Goal: Task Accomplishment & Management: Manage account settings

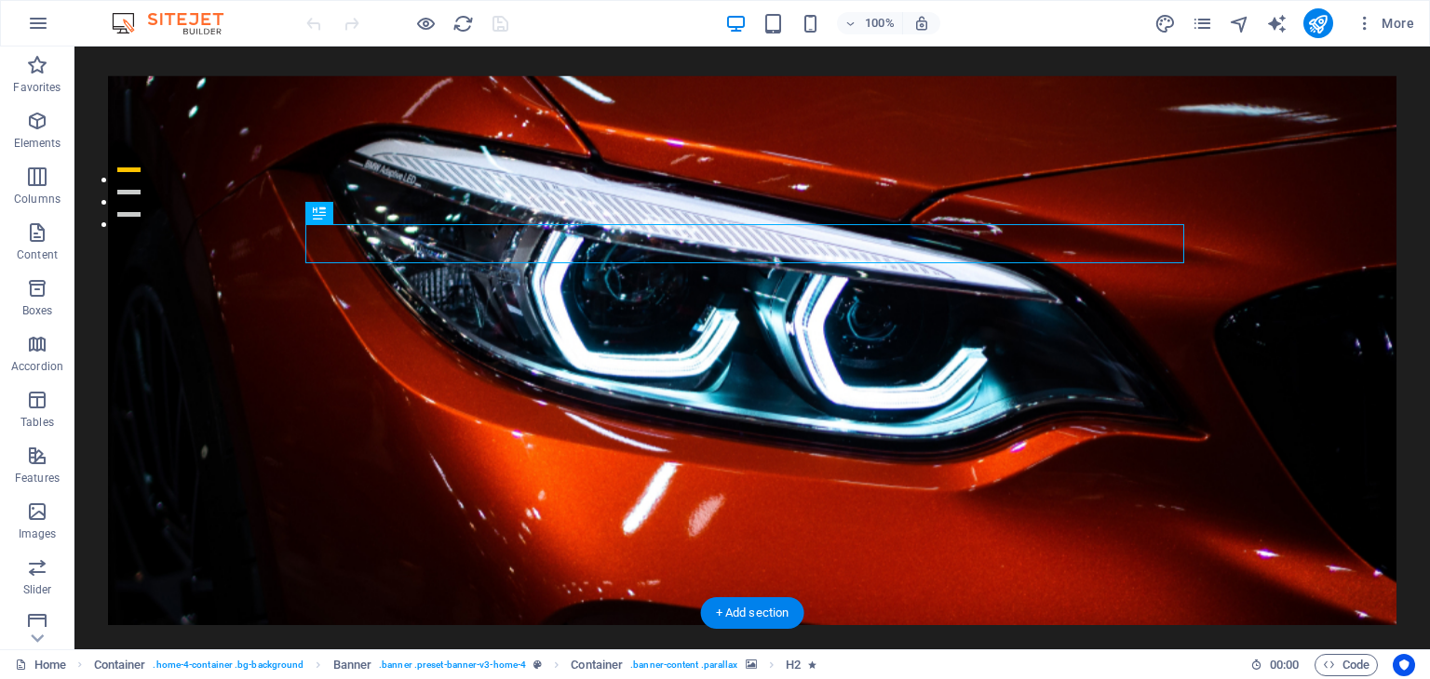
scroll to position [465, 0]
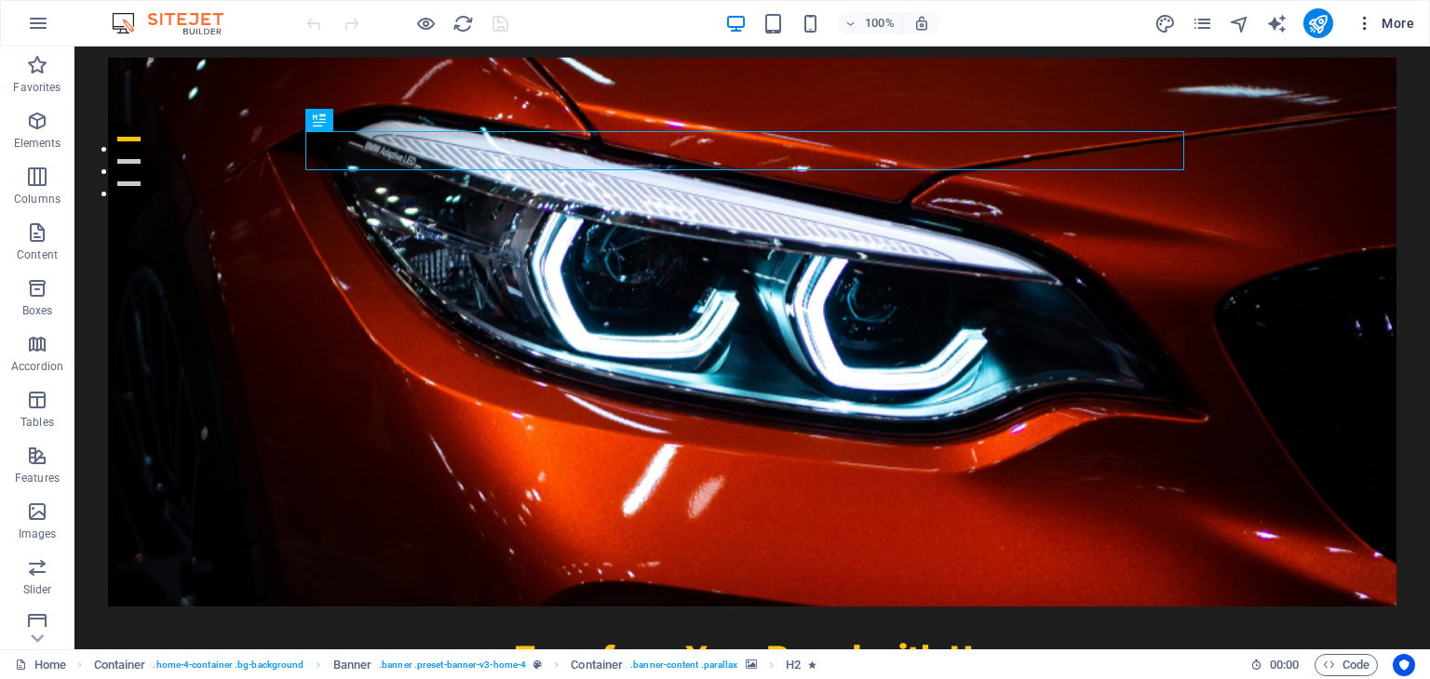
click at [1364, 27] on icon "button" at bounding box center [1364, 23] width 19 height 19
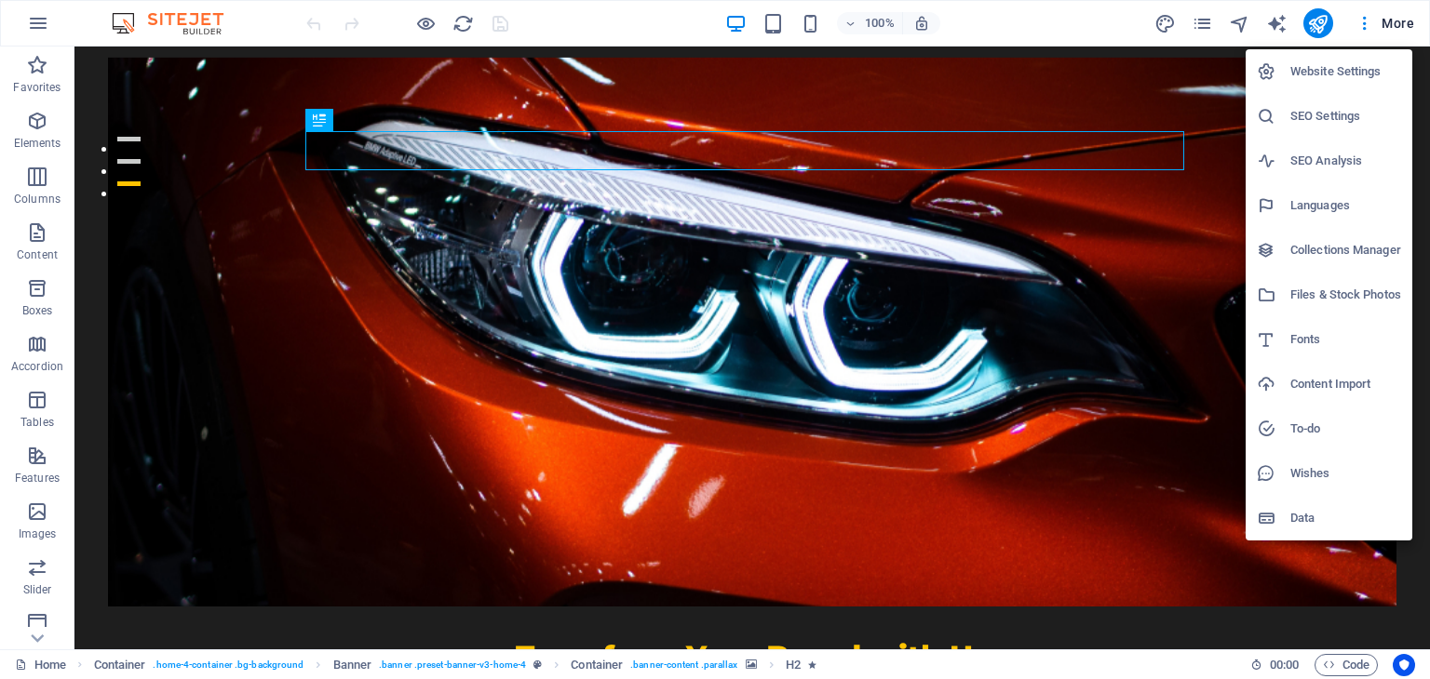
click at [992, 563] on div at bounding box center [715, 339] width 1430 height 679
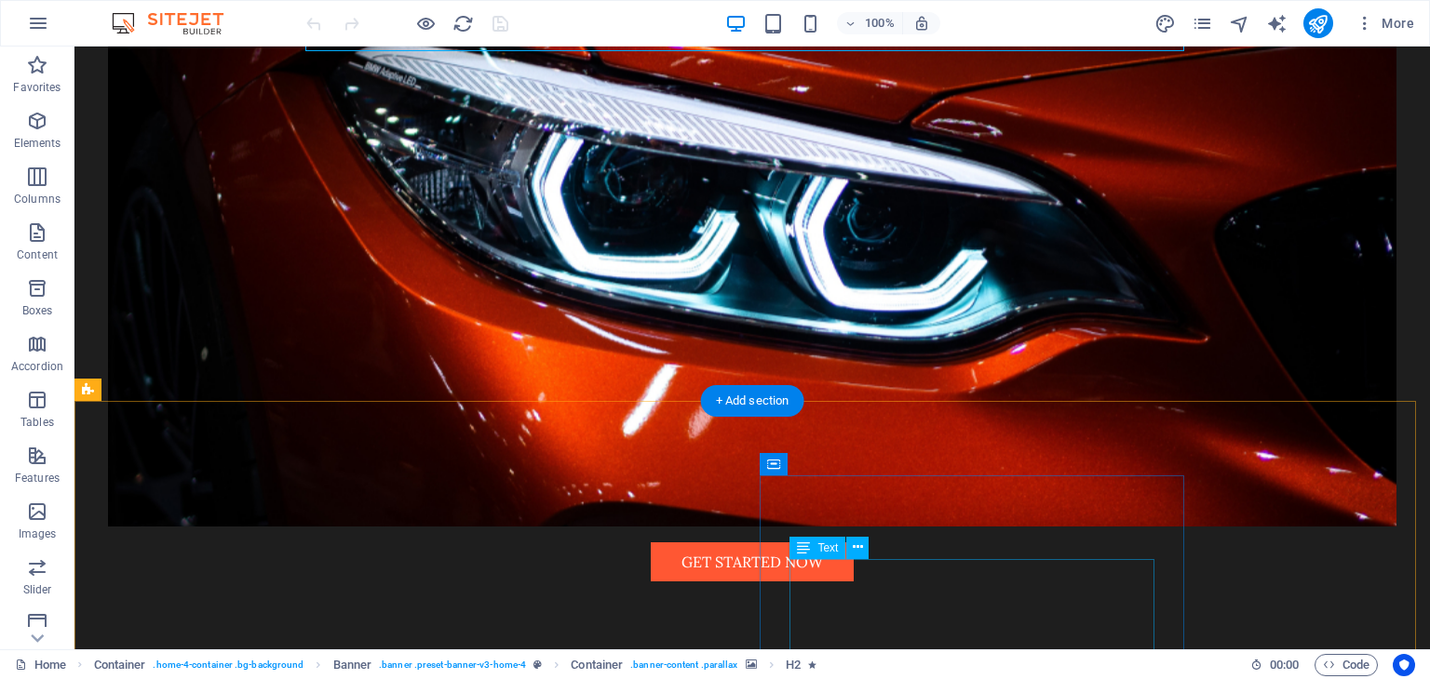
scroll to position [745, 0]
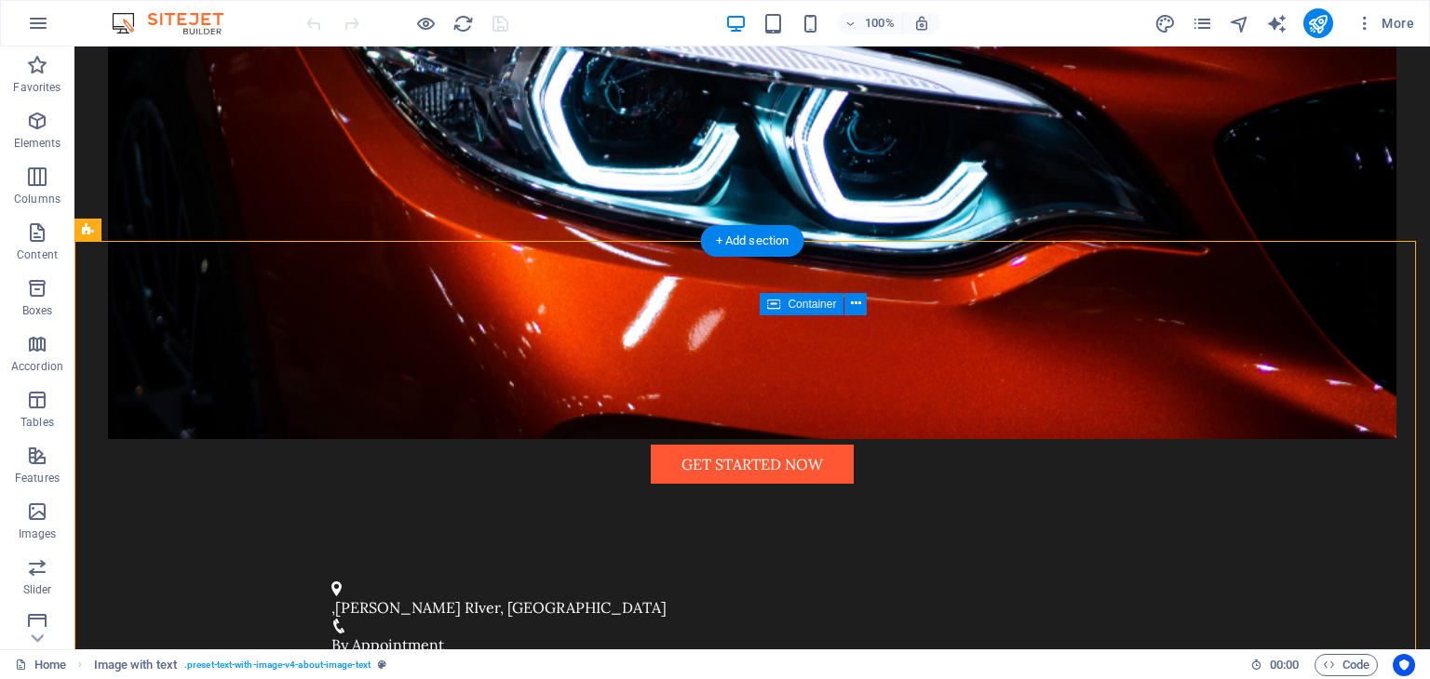
drag, startPoint x: 779, startPoint y: 405, endPoint x: 941, endPoint y: 463, distance: 171.9
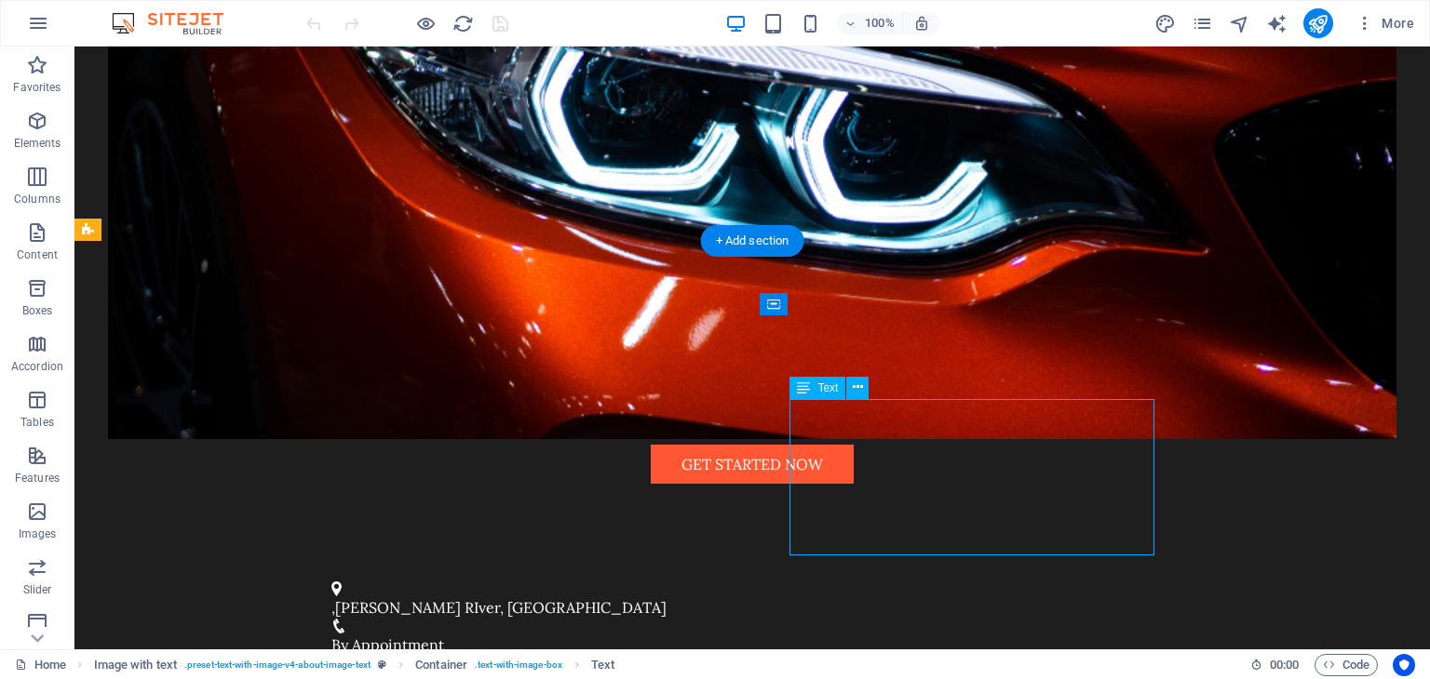
drag, startPoint x: 793, startPoint y: 416, endPoint x: 897, endPoint y: 452, distance: 110.4
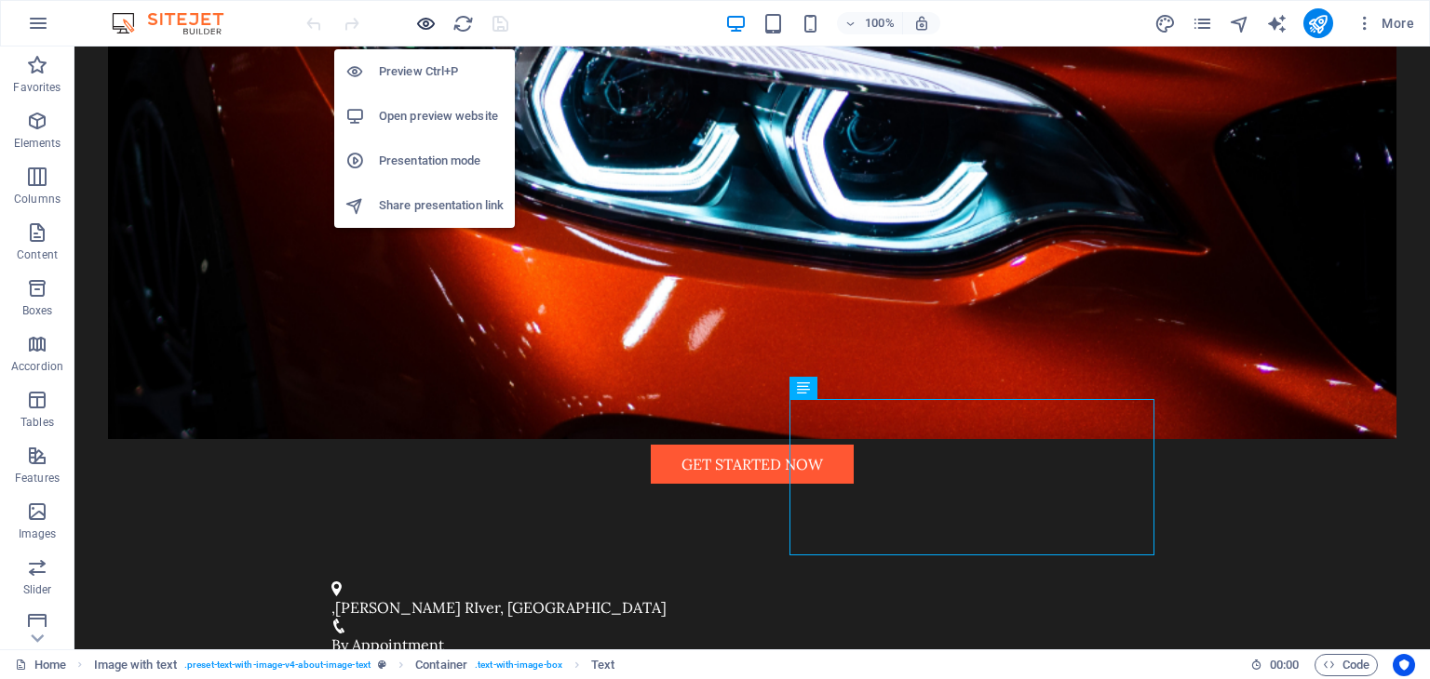
click at [425, 29] on icon "button" at bounding box center [425, 23] width 21 height 21
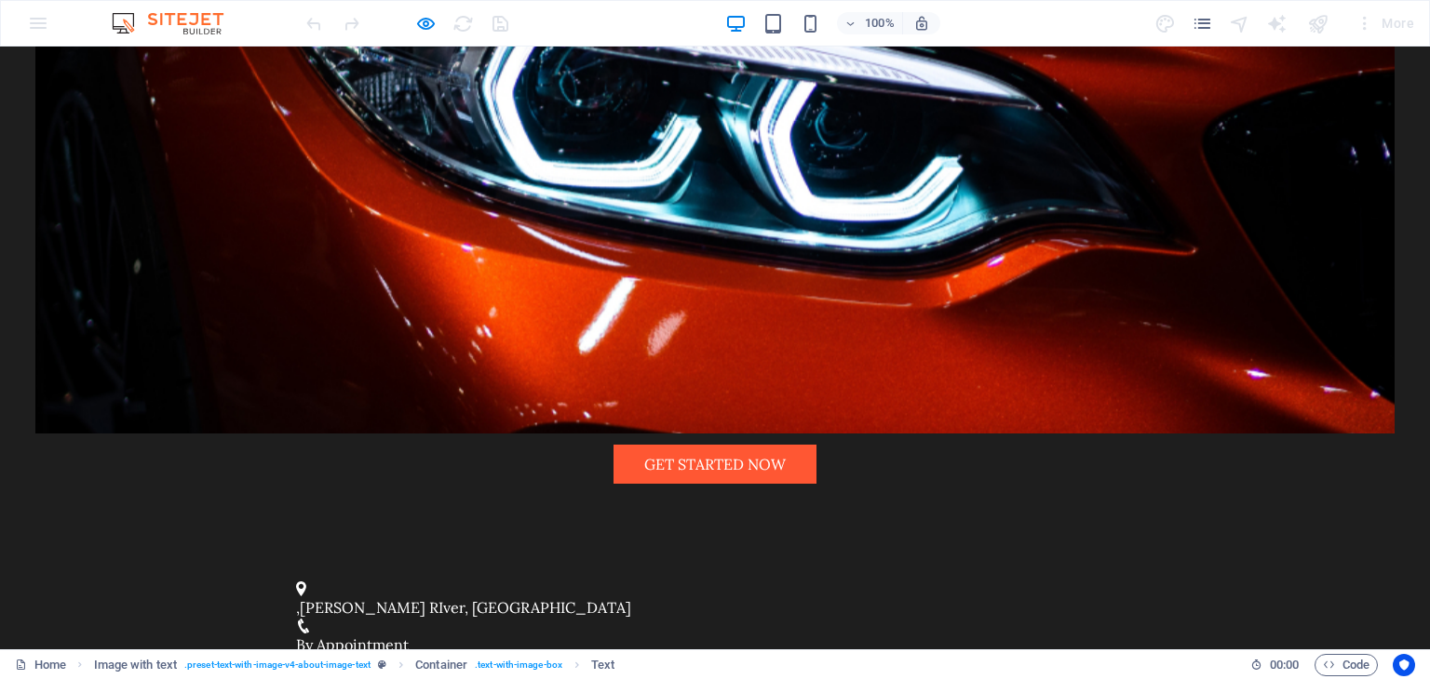
drag, startPoint x: 923, startPoint y: 558, endPoint x: 754, endPoint y: 426, distance: 214.9
copy p "With 35 years of experience, we specialize in creating stunning signs and custo…"
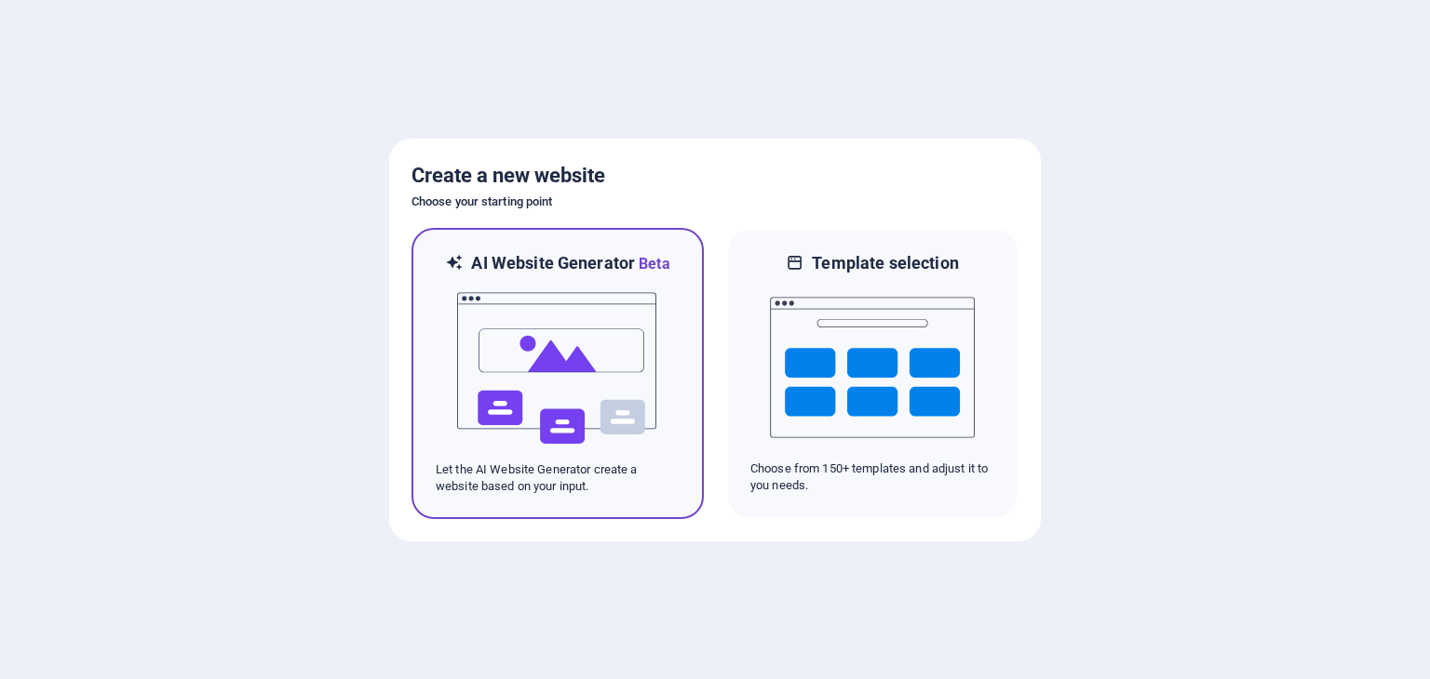
click at [525, 368] on img at bounding box center [557, 369] width 205 height 186
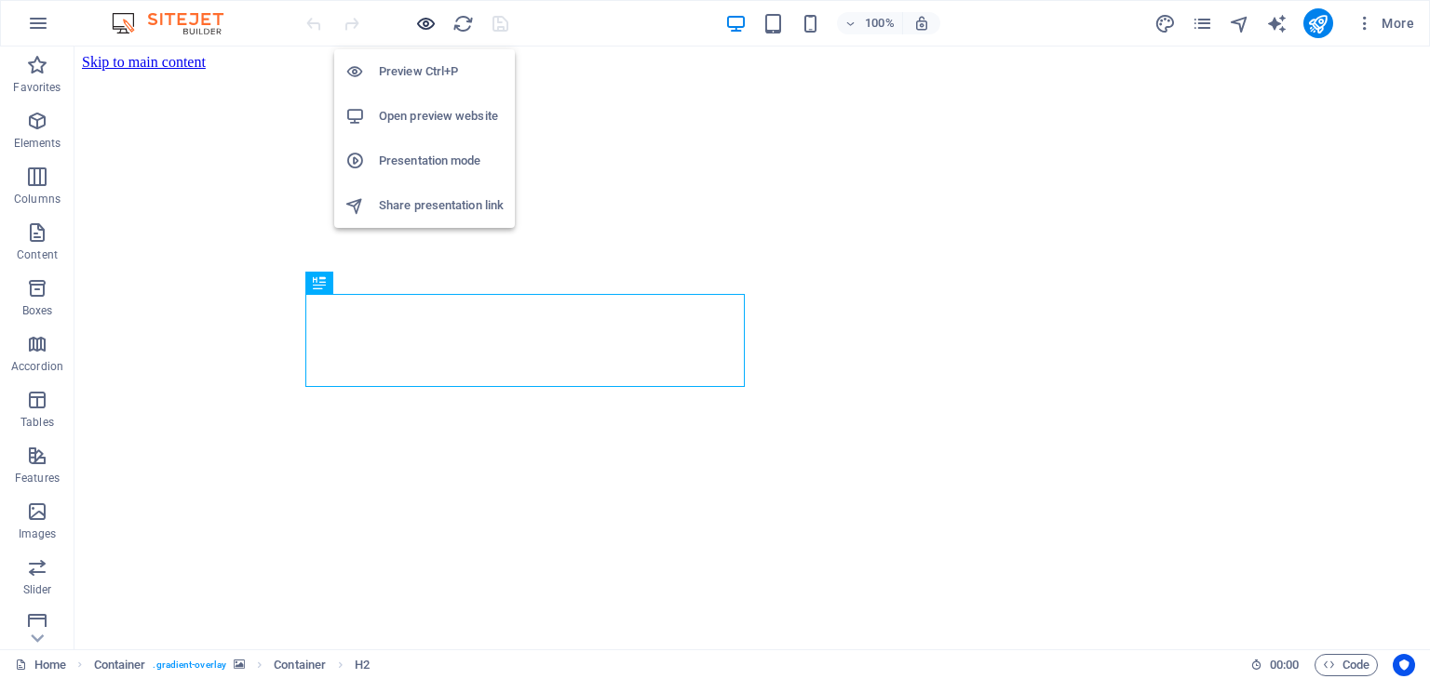
click at [429, 25] on icon "button" at bounding box center [425, 23] width 21 height 21
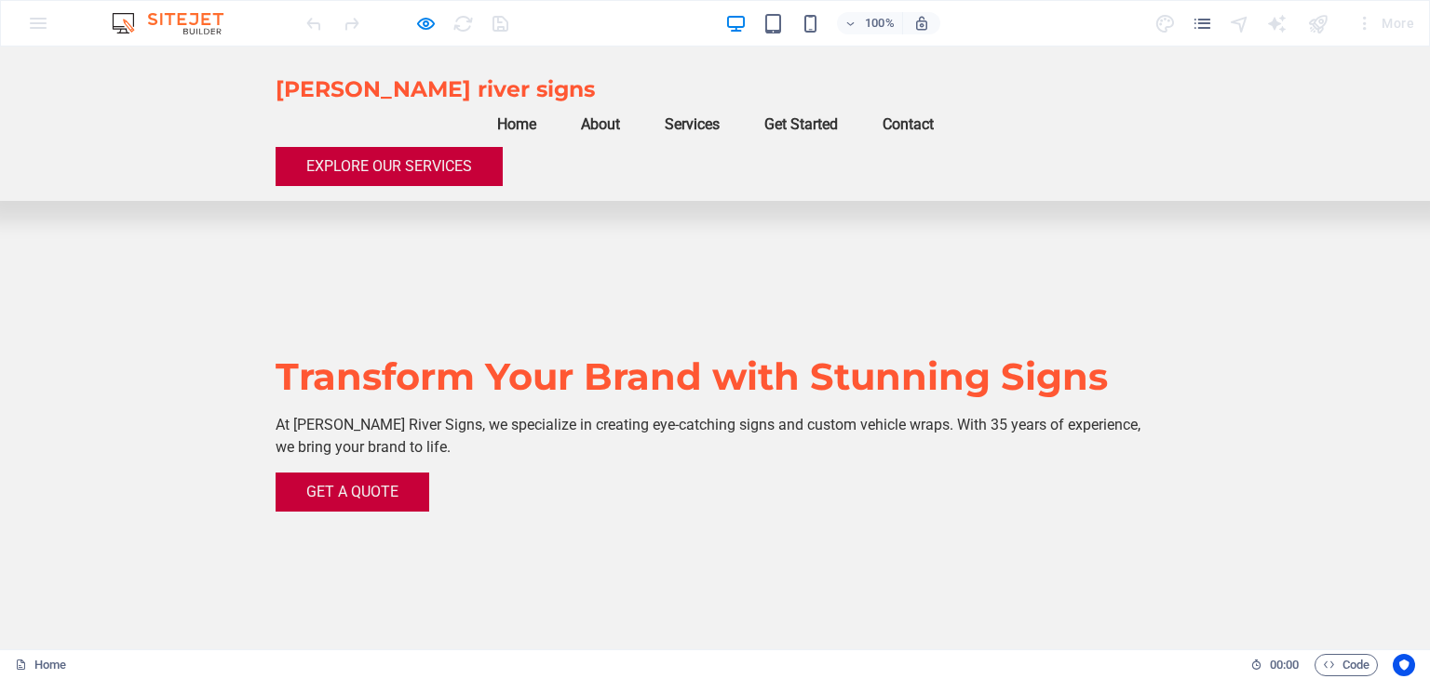
scroll to position [509, 0]
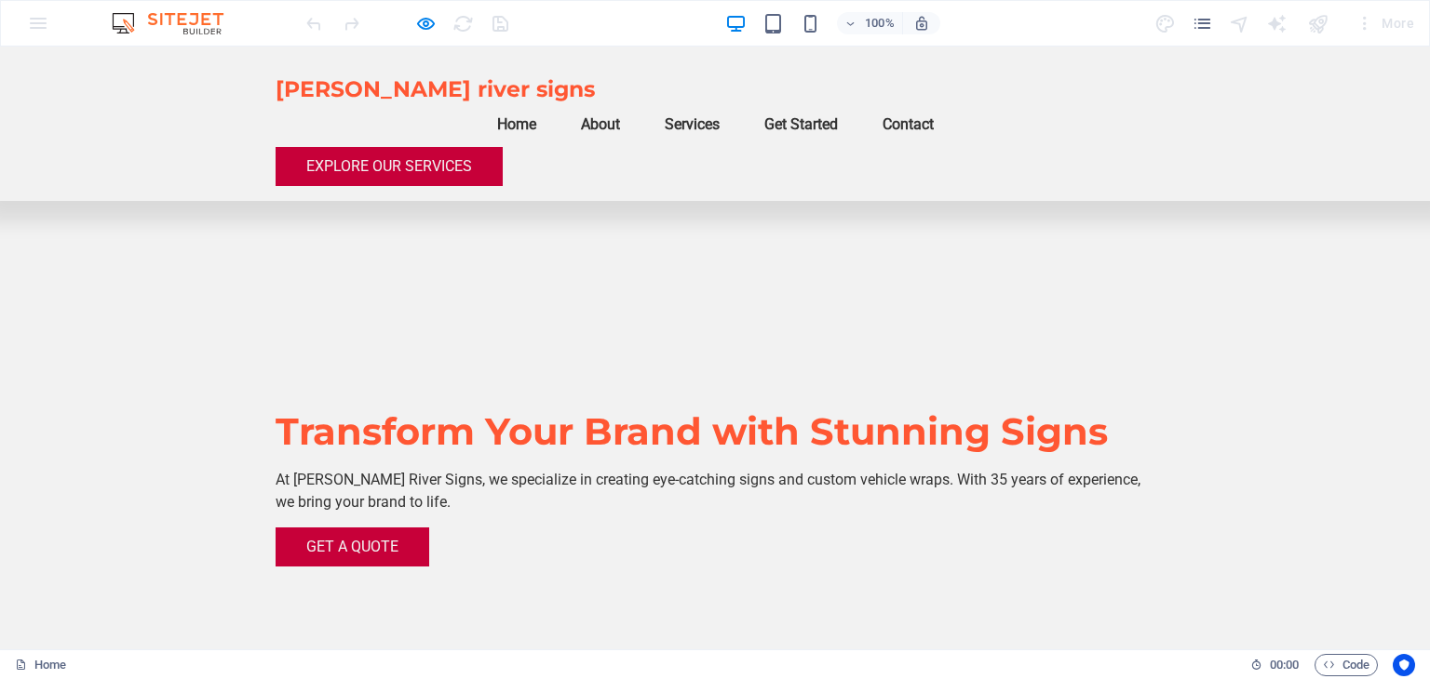
click at [635, 102] on link "About" at bounding box center [600, 124] width 69 height 45
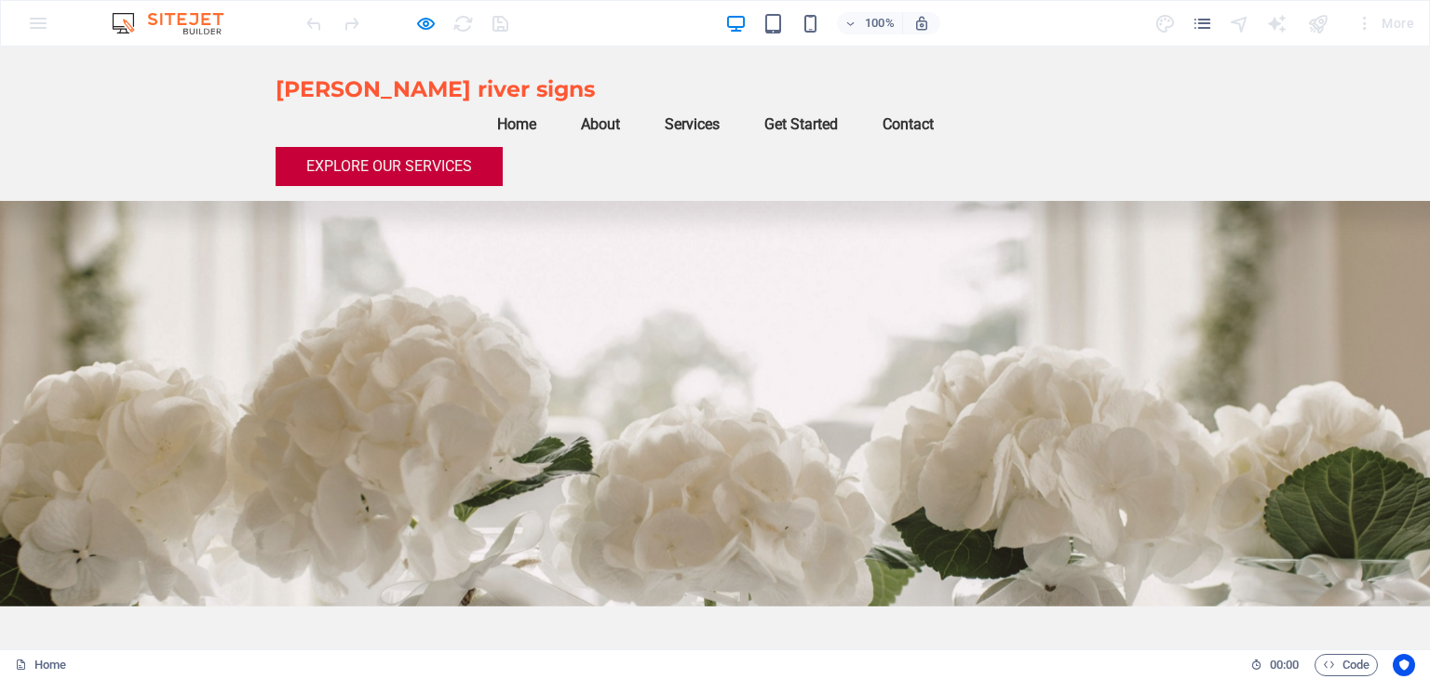
scroll to position [0, 0]
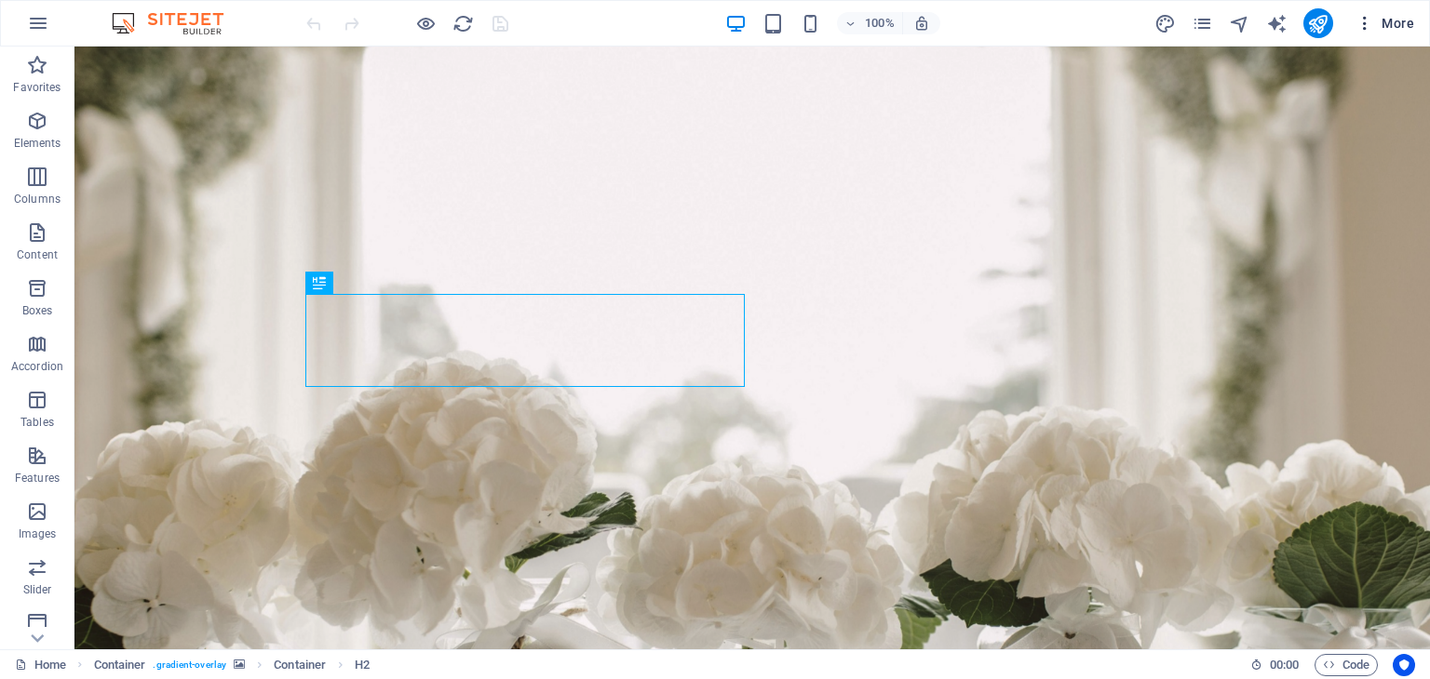
click at [1401, 25] on span "More" at bounding box center [1384, 23] width 59 height 19
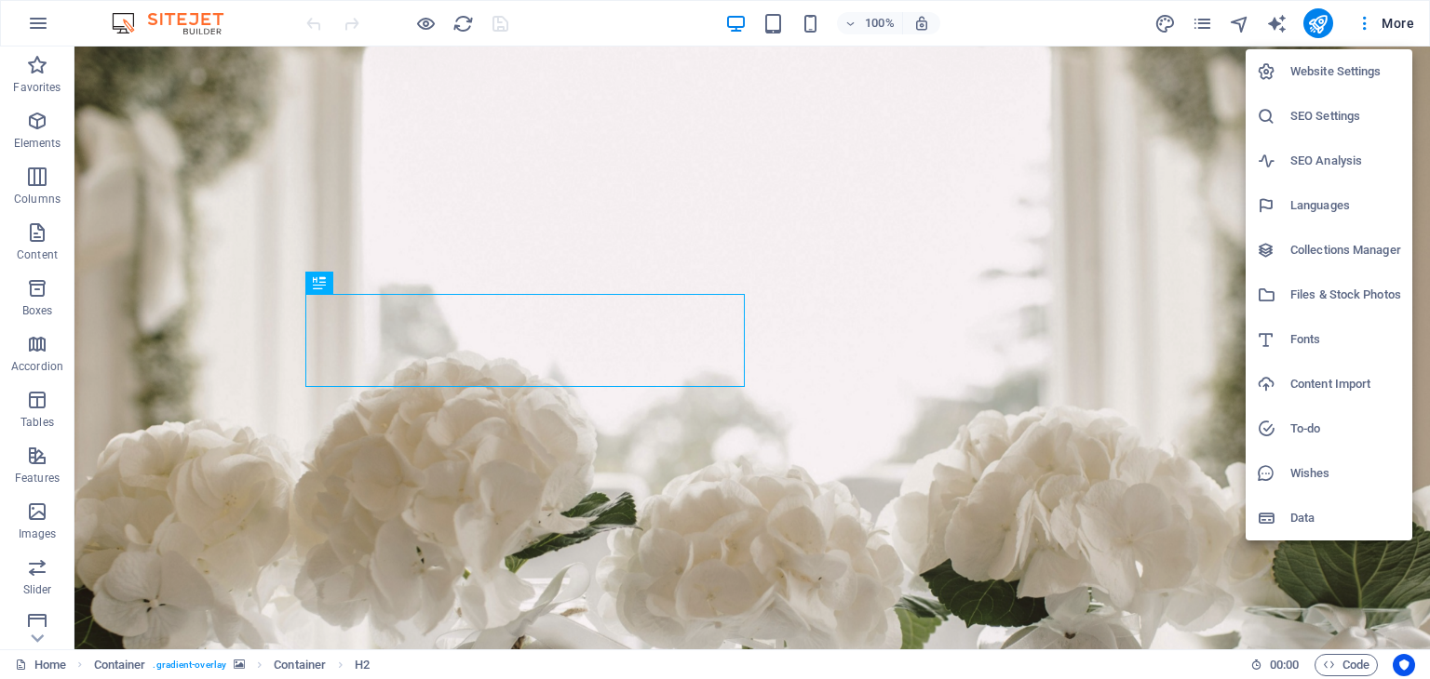
click at [1355, 21] on div at bounding box center [715, 339] width 1430 height 679
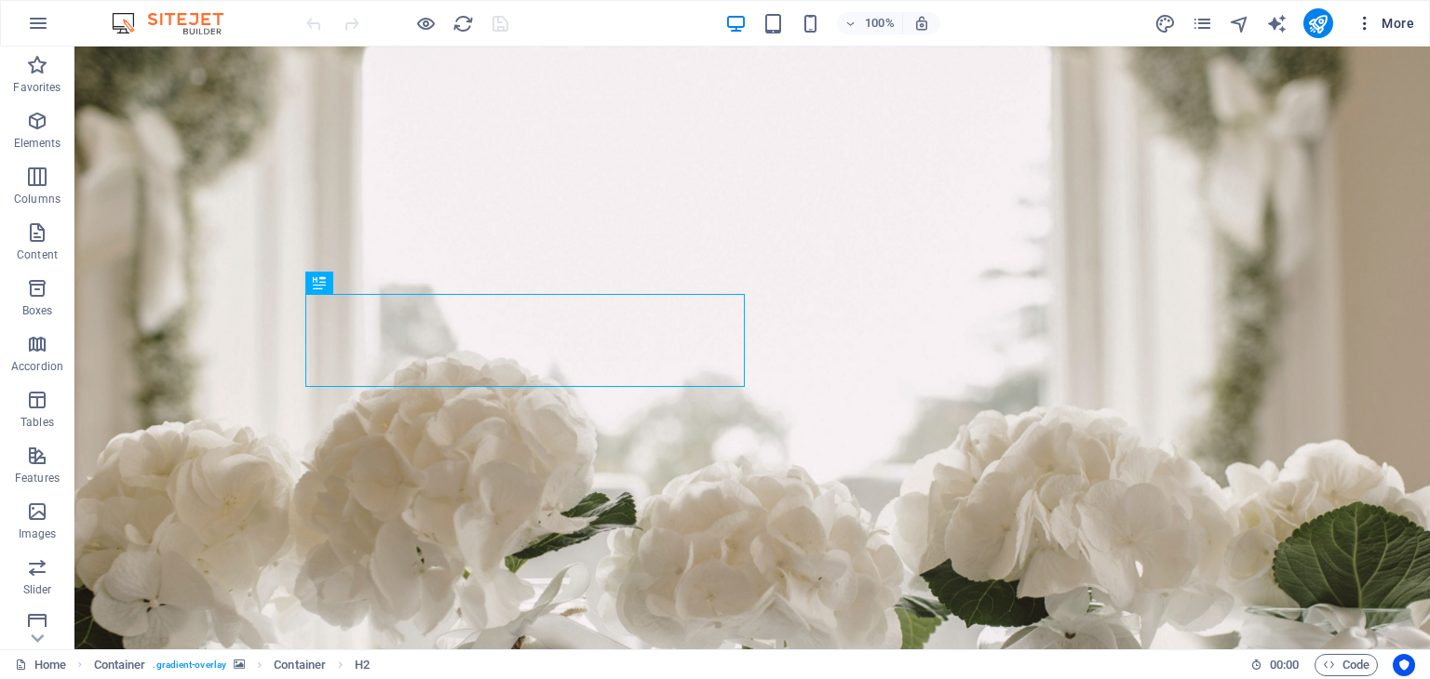
click at [1365, 30] on icon "button" at bounding box center [1364, 23] width 19 height 19
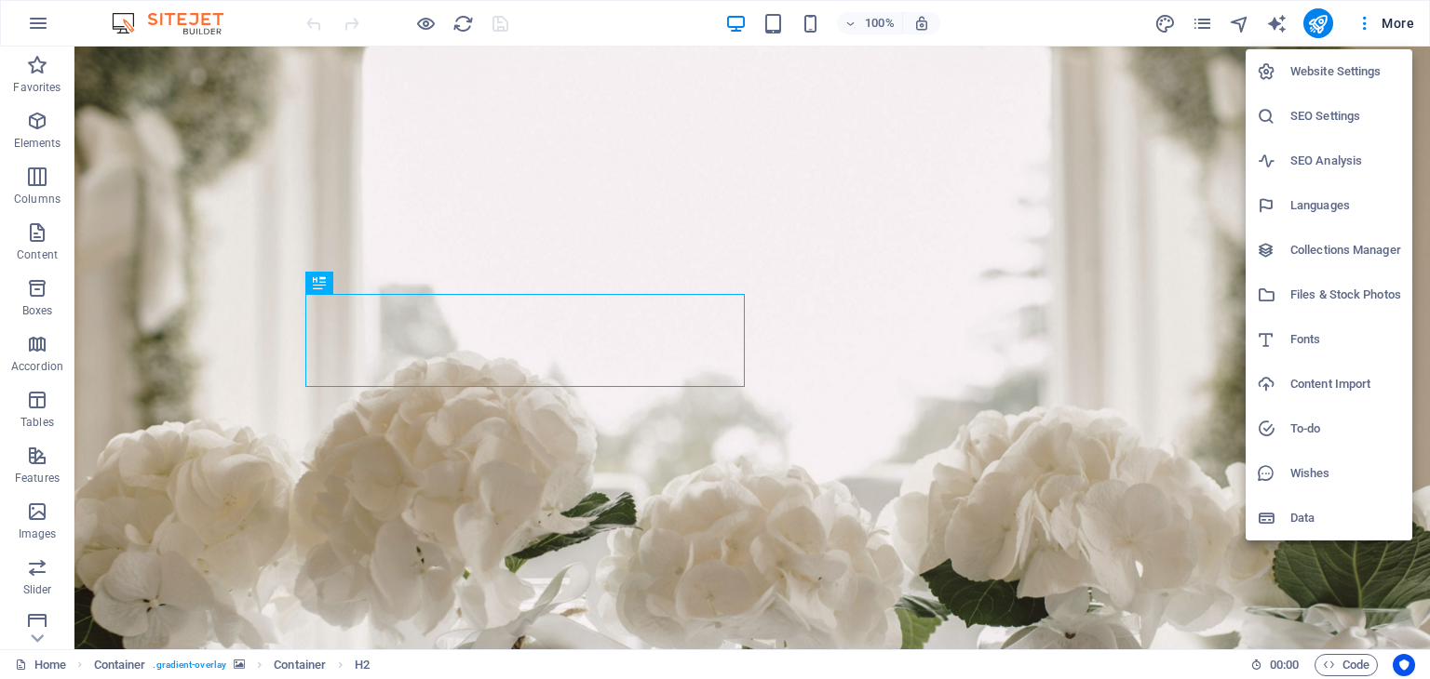
click at [1357, 72] on h6 "Website Settings" at bounding box center [1345, 71] width 111 height 22
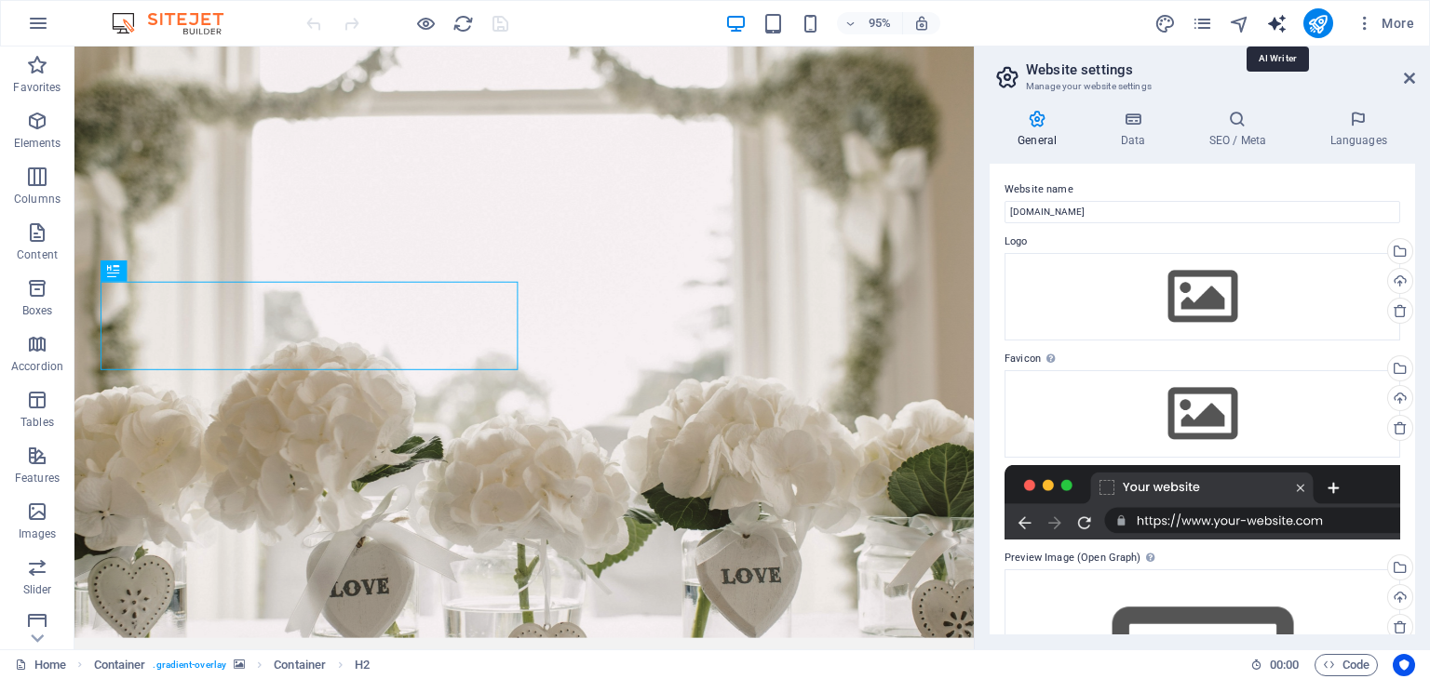
click at [1280, 24] on icon "text_generator" at bounding box center [1276, 23] width 21 height 21
select select "English"
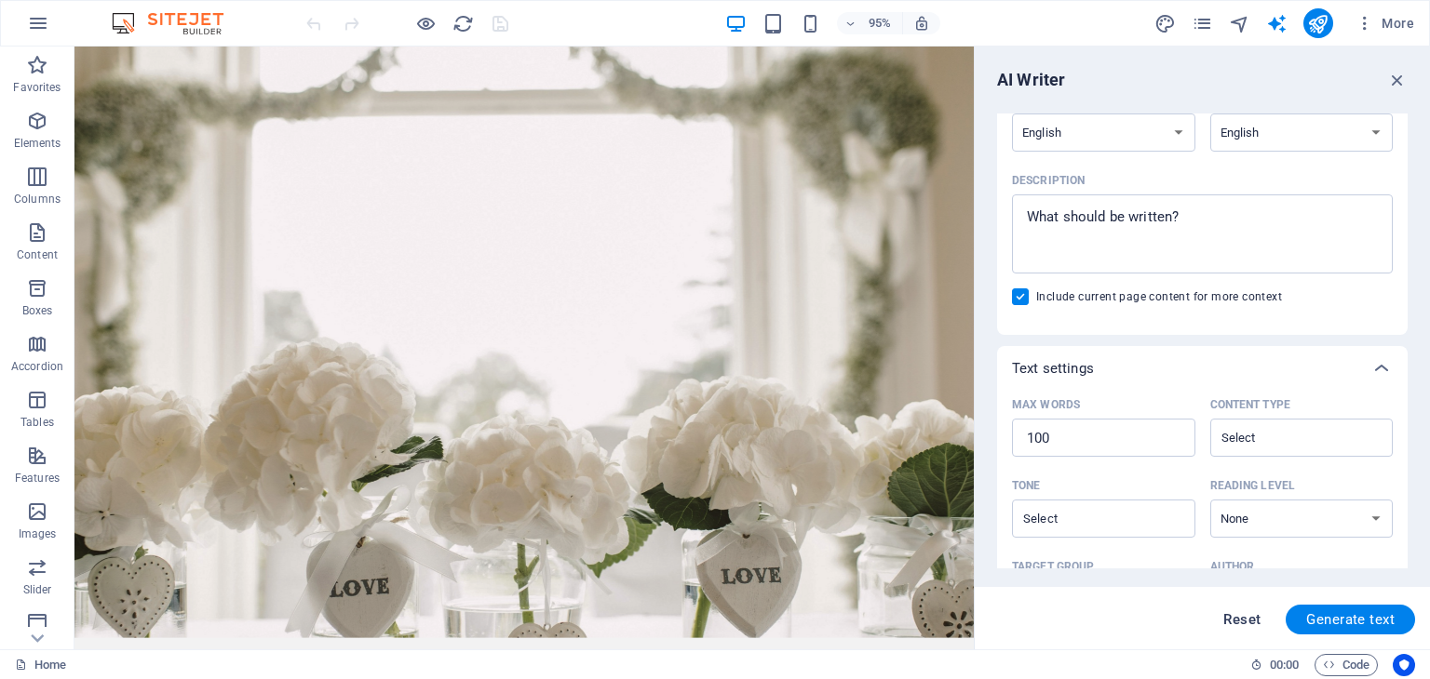
click at [1246, 617] on span "Reset" at bounding box center [1241, 619] width 37 height 15
type textarea "x"
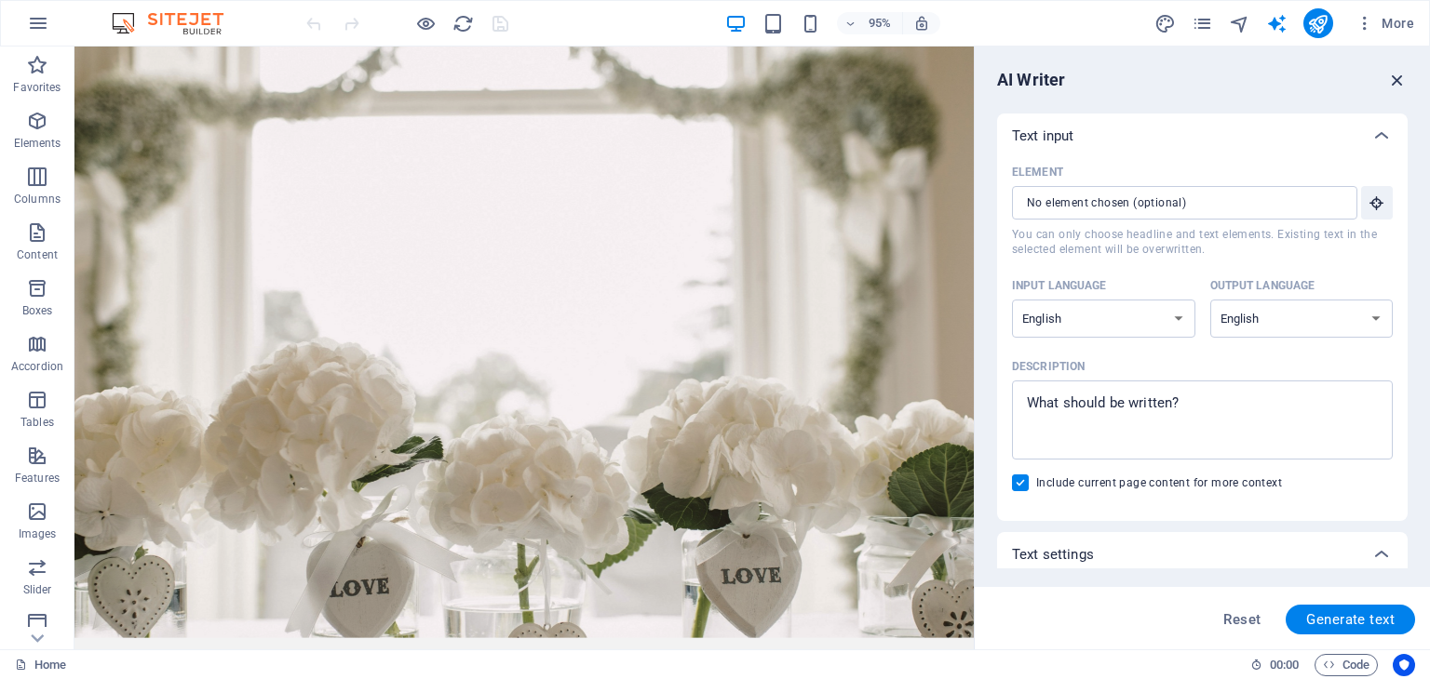
click at [1392, 78] on icon "button" at bounding box center [1397, 80] width 20 height 20
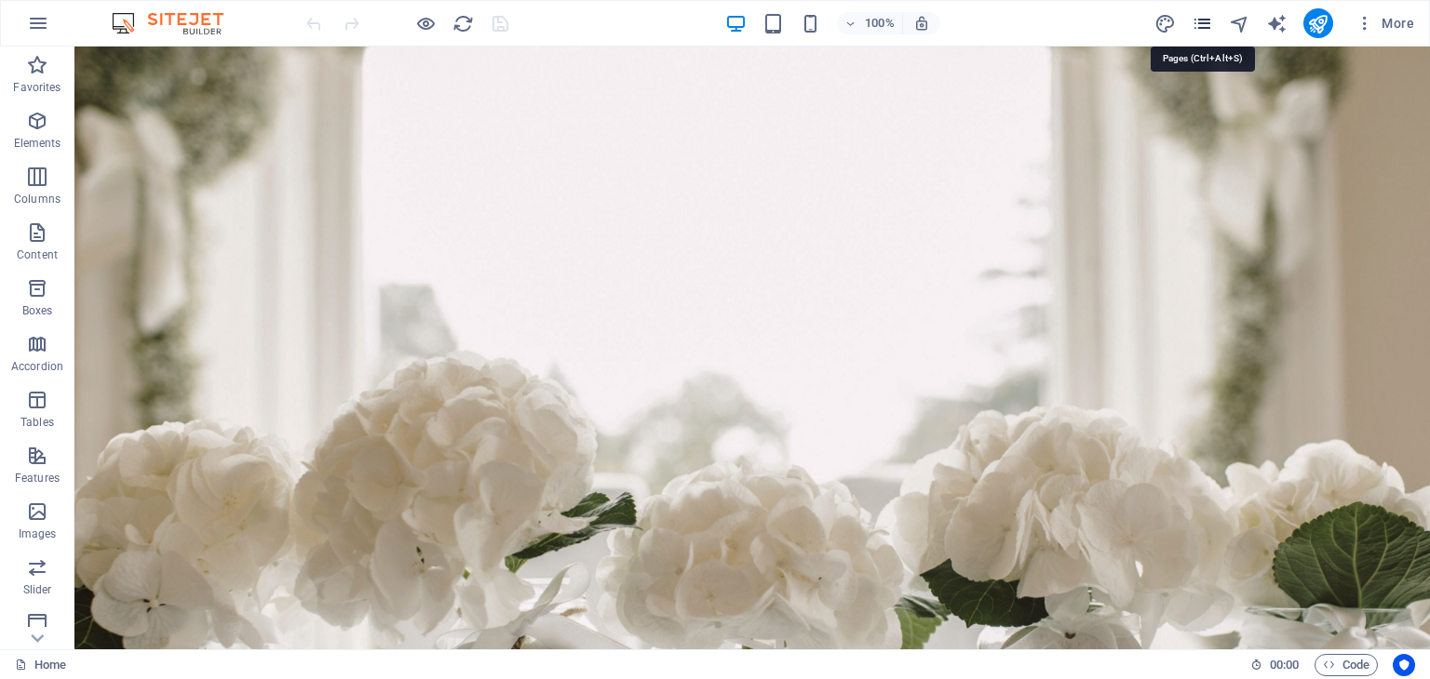
click at [1203, 27] on icon "pages" at bounding box center [1201, 23] width 21 height 21
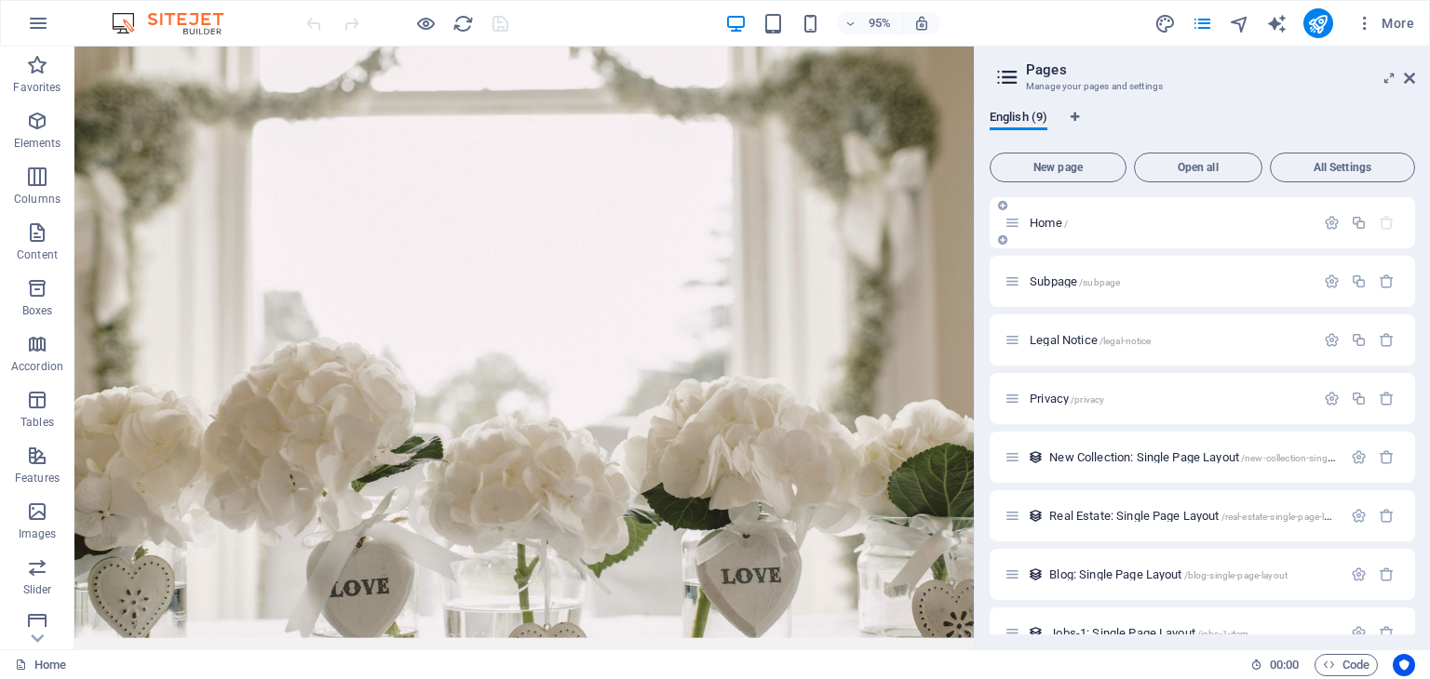
click at [1070, 228] on p "Home /" at bounding box center [1168, 223] width 279 height 12
click at [1403, 24] on span "More" at bounding box center [1384, 23] width 59 height 19
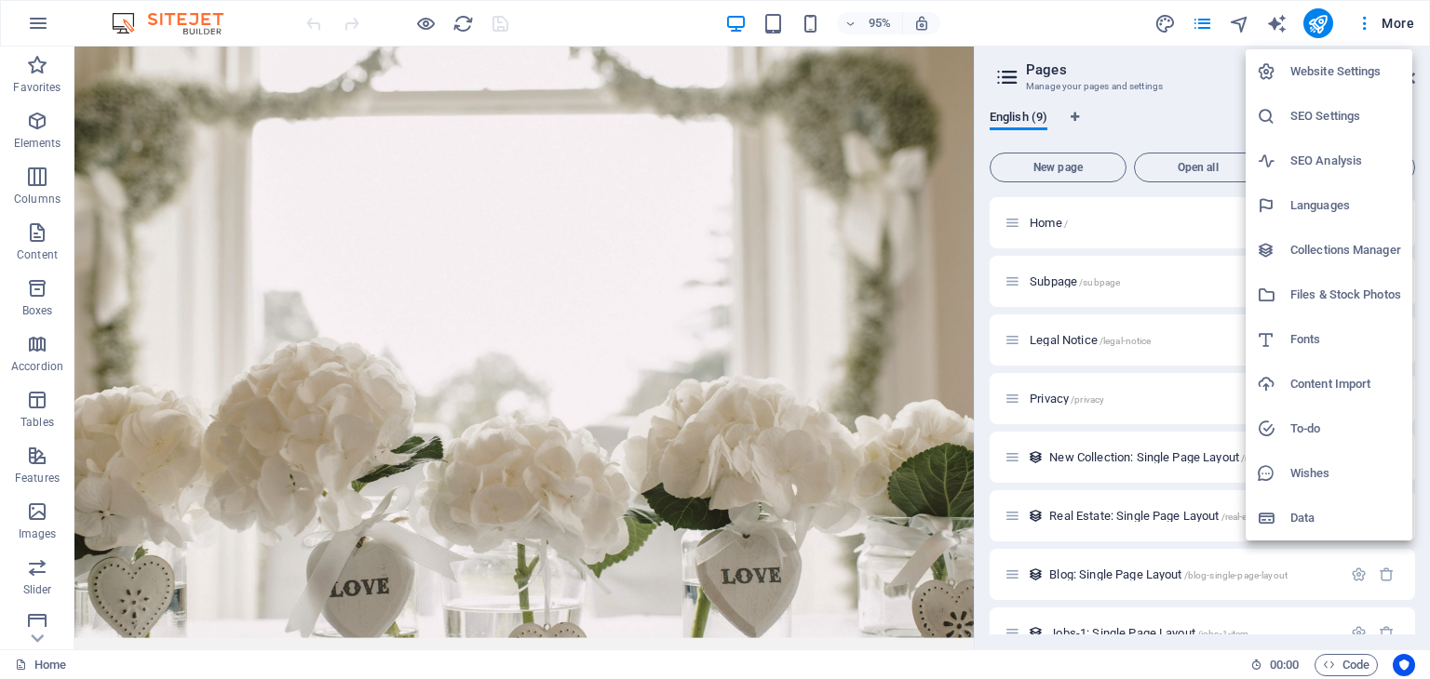
click at [1172, 23] on div at bounding box center [715, 339] width 1430 height 679
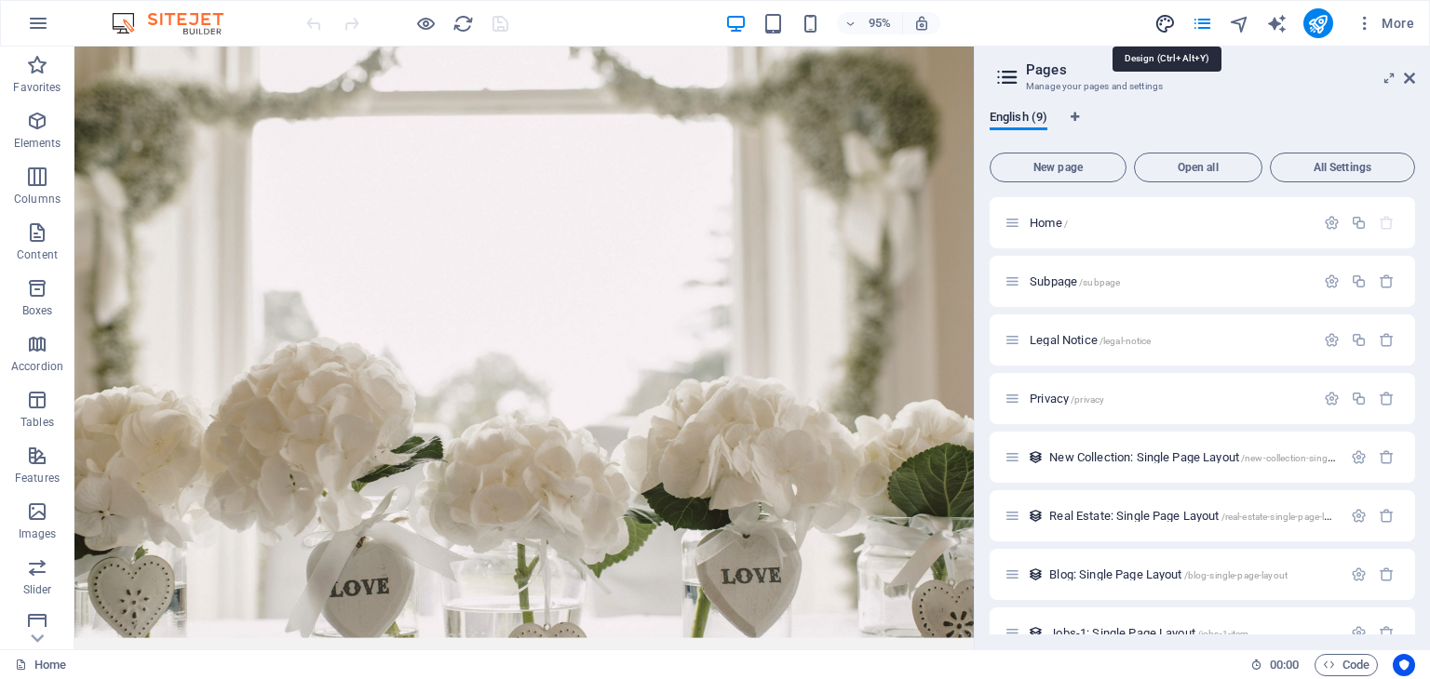
click at [1166, 27] on icon "design" at bounding box center [1164, 23] width 21 height 21
select select "rem"
select select "200"
select select "px"
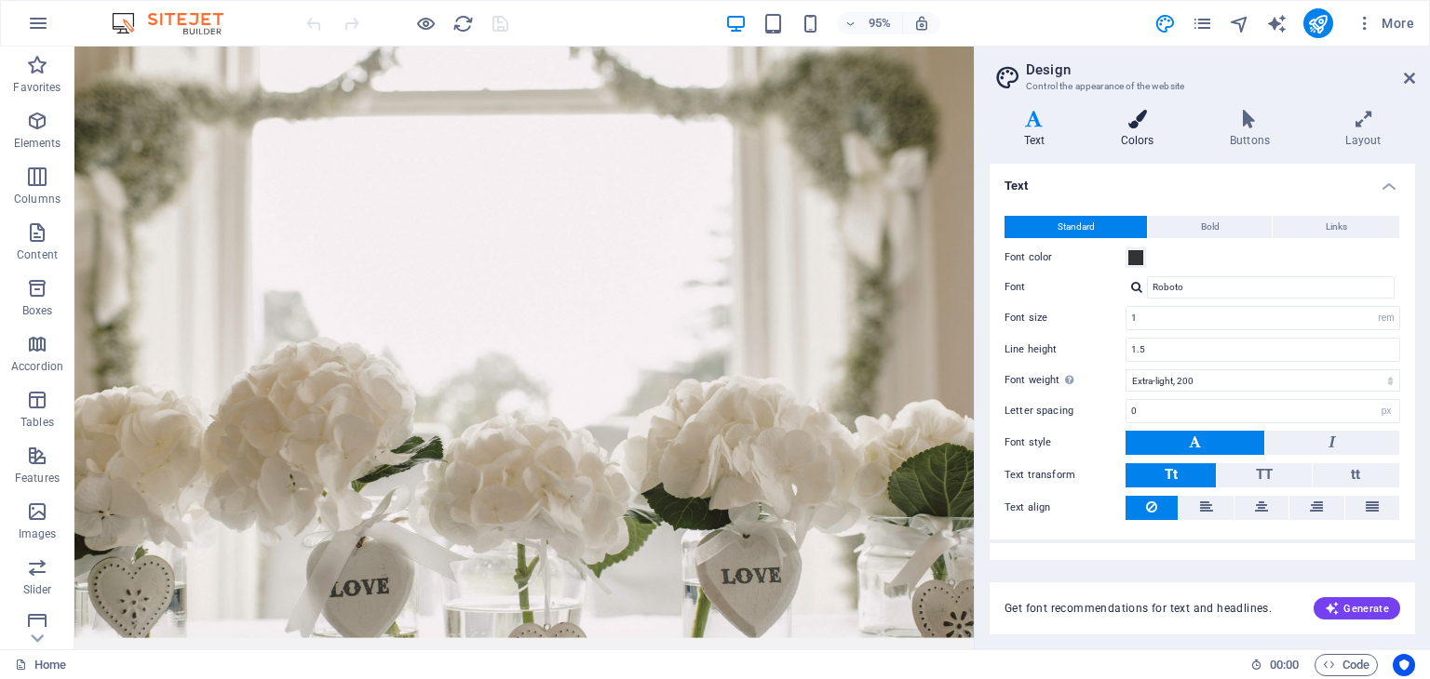
click at [1147, 132] on h4 "Colors" at bounding box center [1140, 129] width 109 height 39
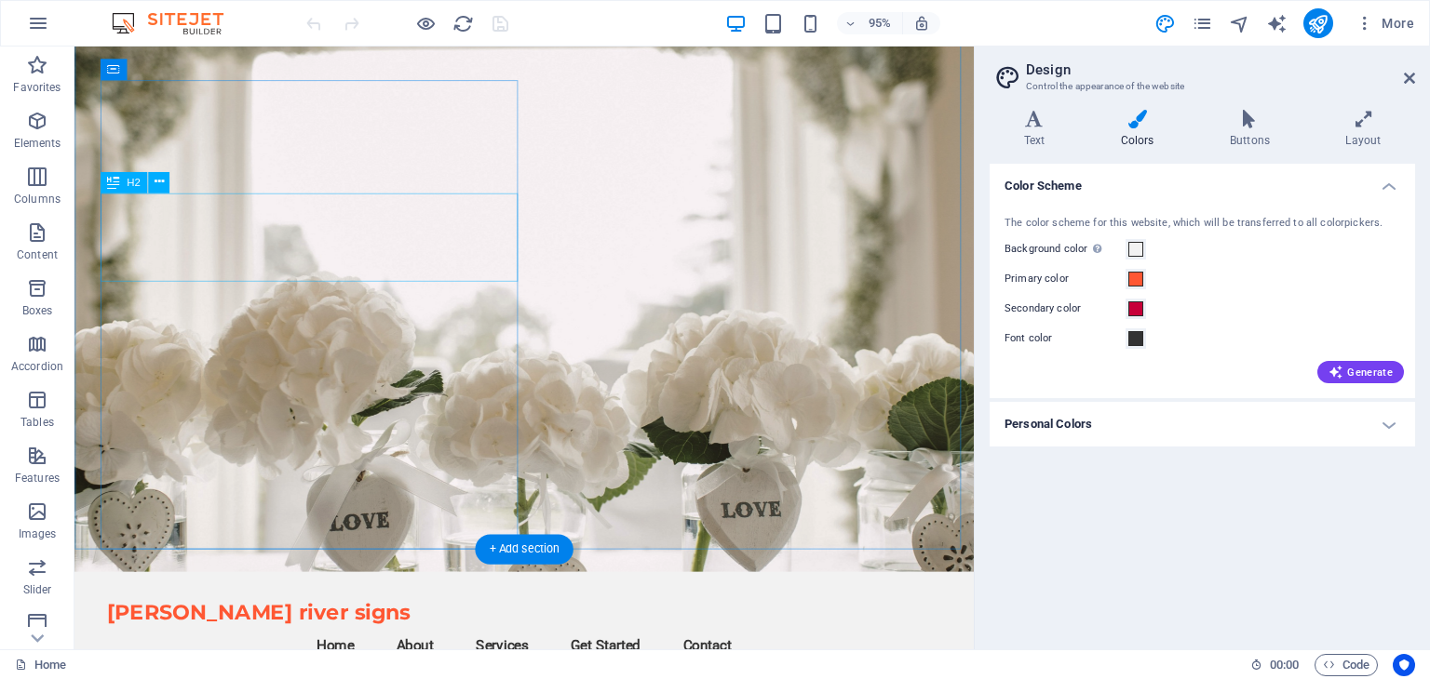
scroll to position [93, 0]
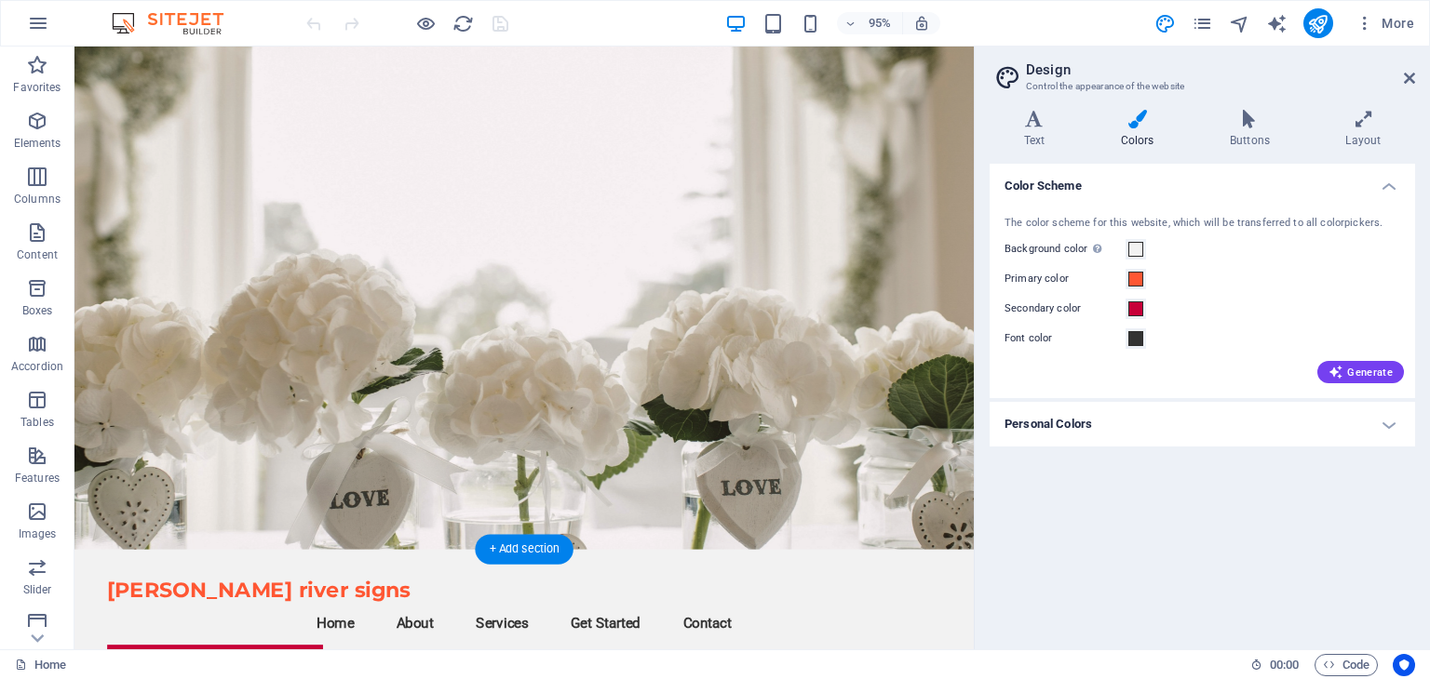
click at [803, 299] on figure at bounding box center [547, 264] width 947 height 623
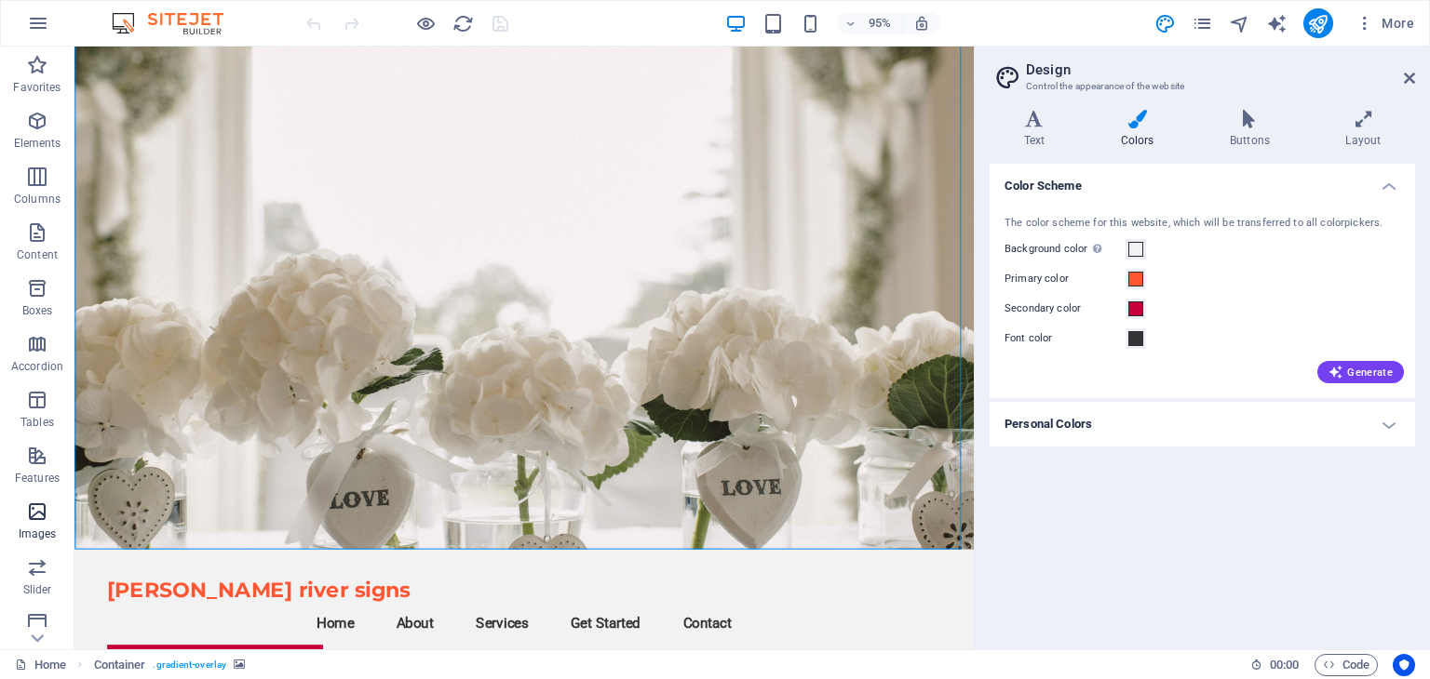
click at [41, 522] on icon "button" at bounding box center [37, 512] width 22 height 22
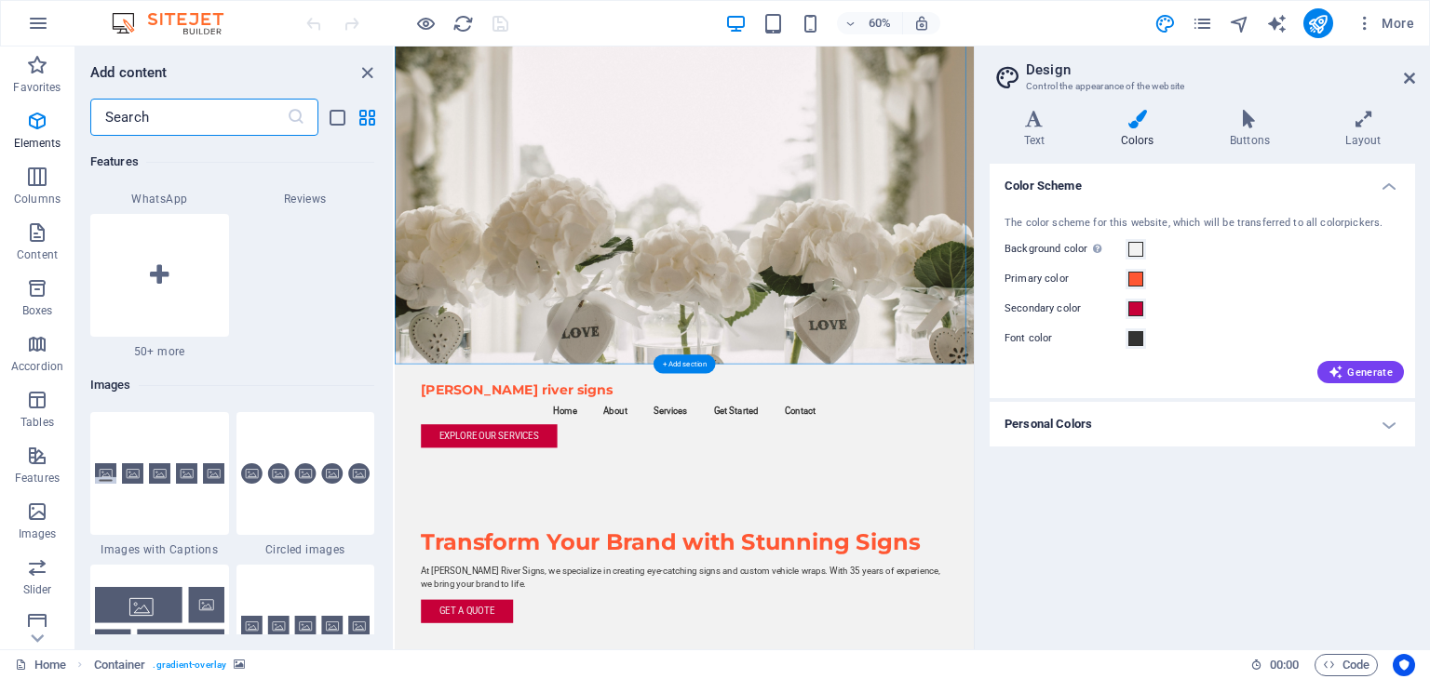
scroll to position [9438, 0]
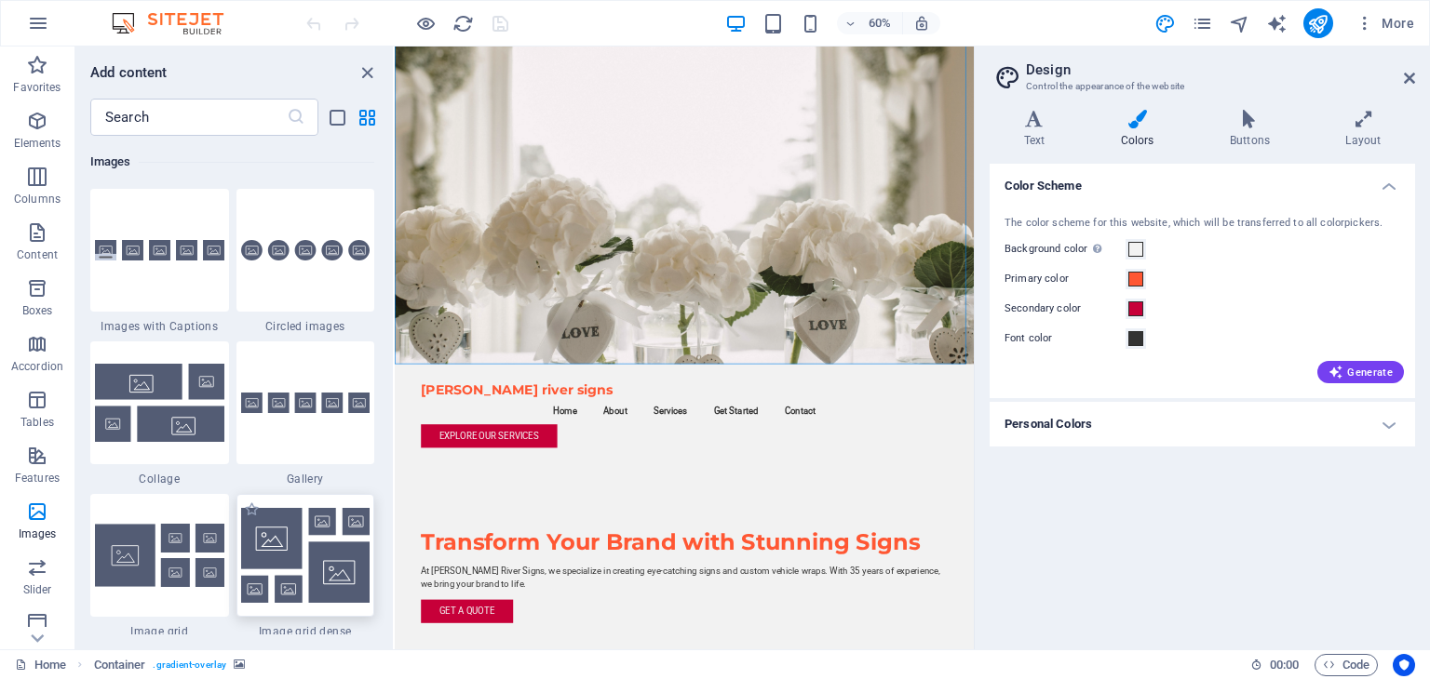
click at [318, 571] on img at bounding box center [305, 555] width 129 height 95
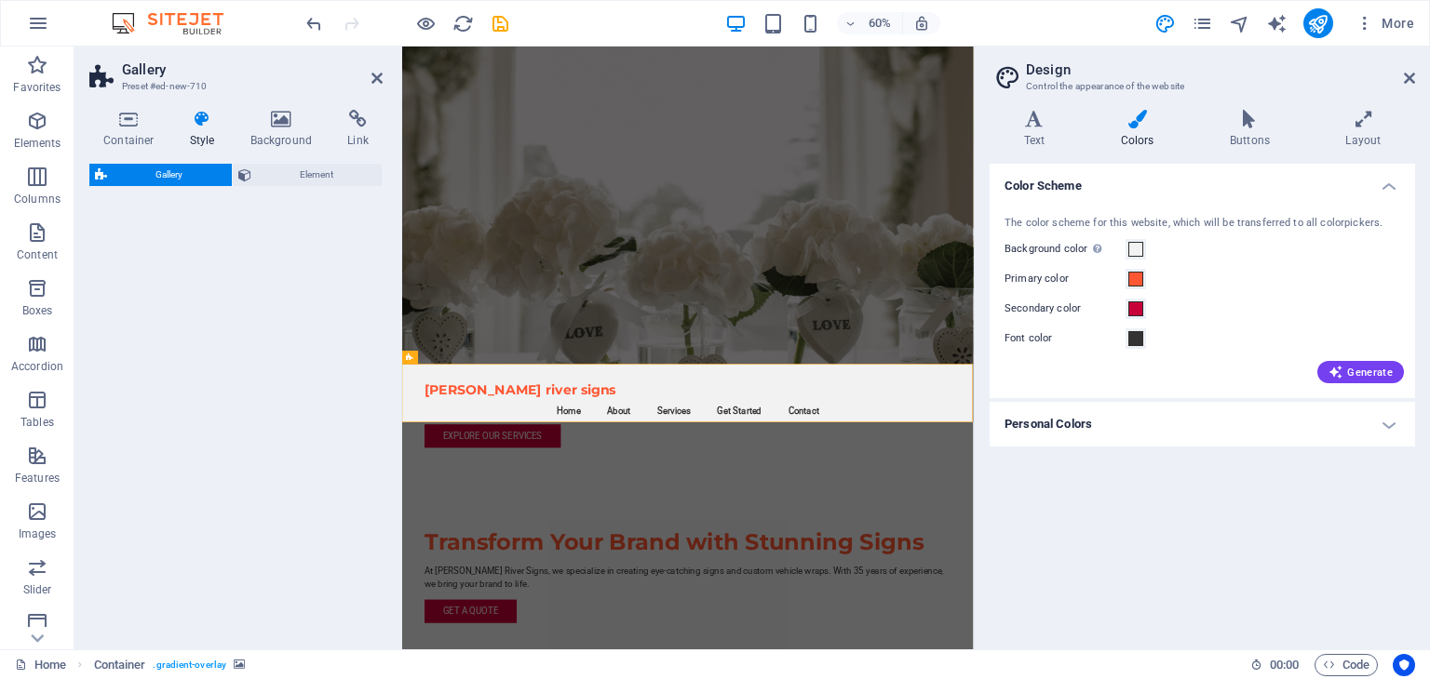
select select "rem"
select select "preset-gallery-v3-grid-dense"
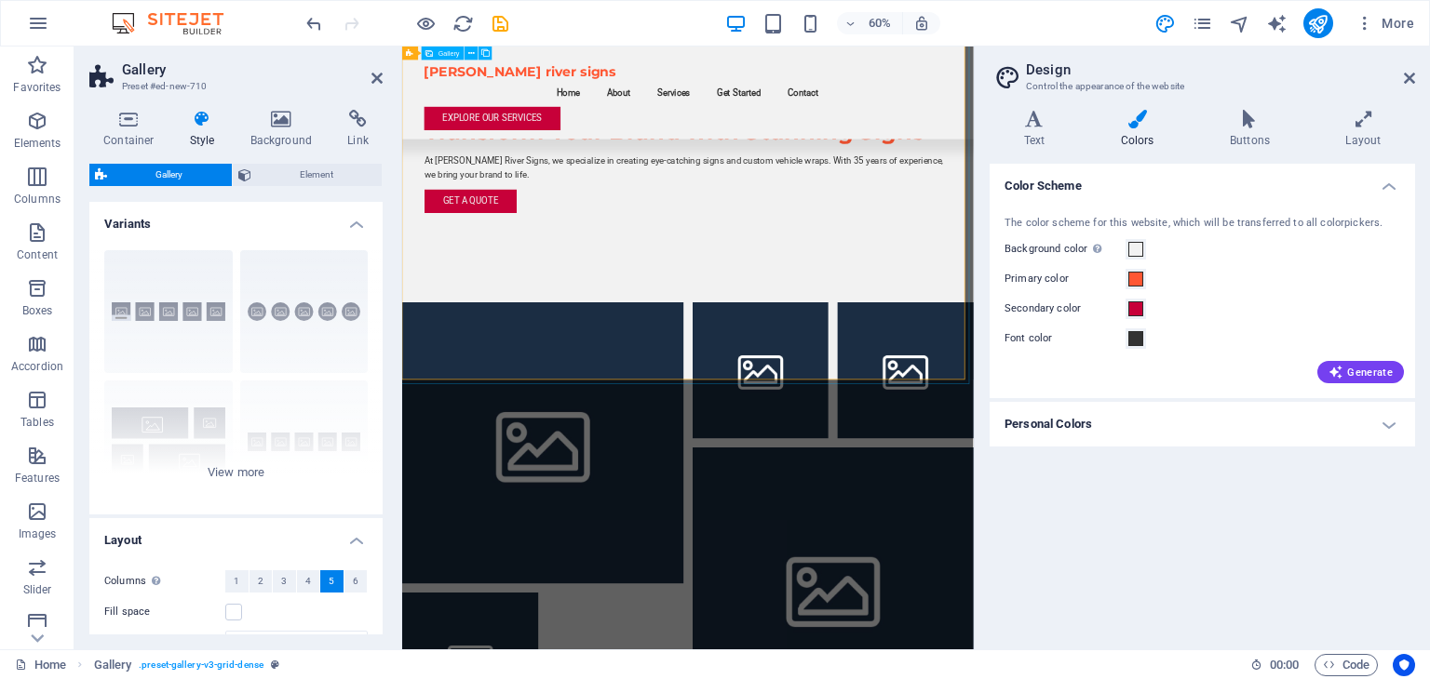
scroll to position [745, 0]
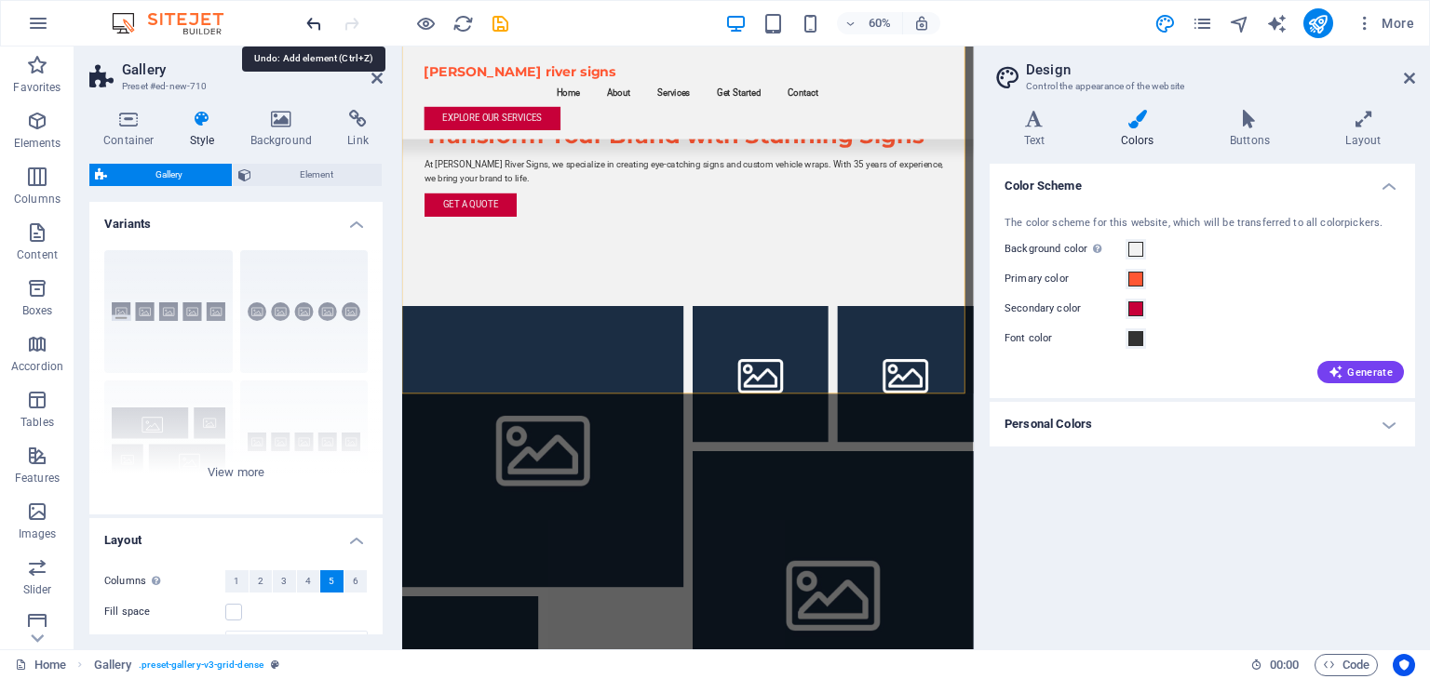
click at [318, 24] on icon "undo" at bounding box center [313, 23] width 21 height 21
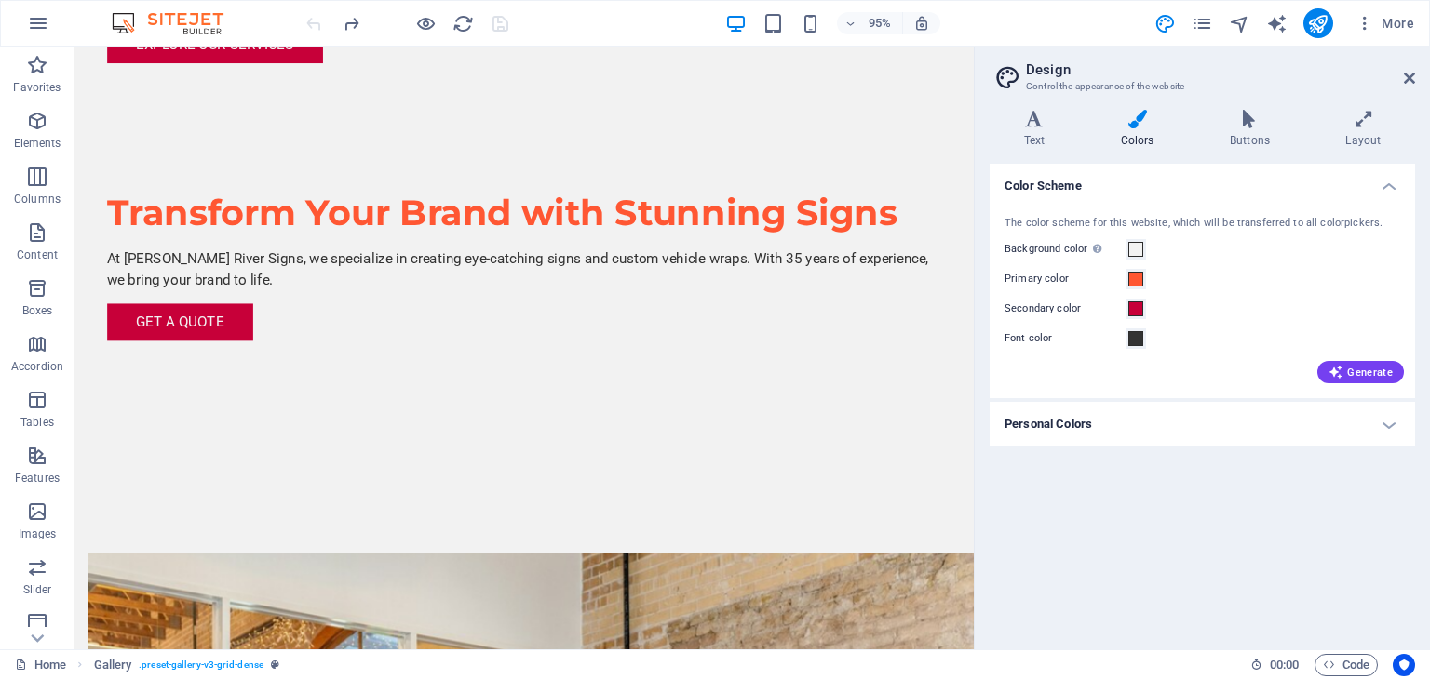
scroll to position [48, 0]
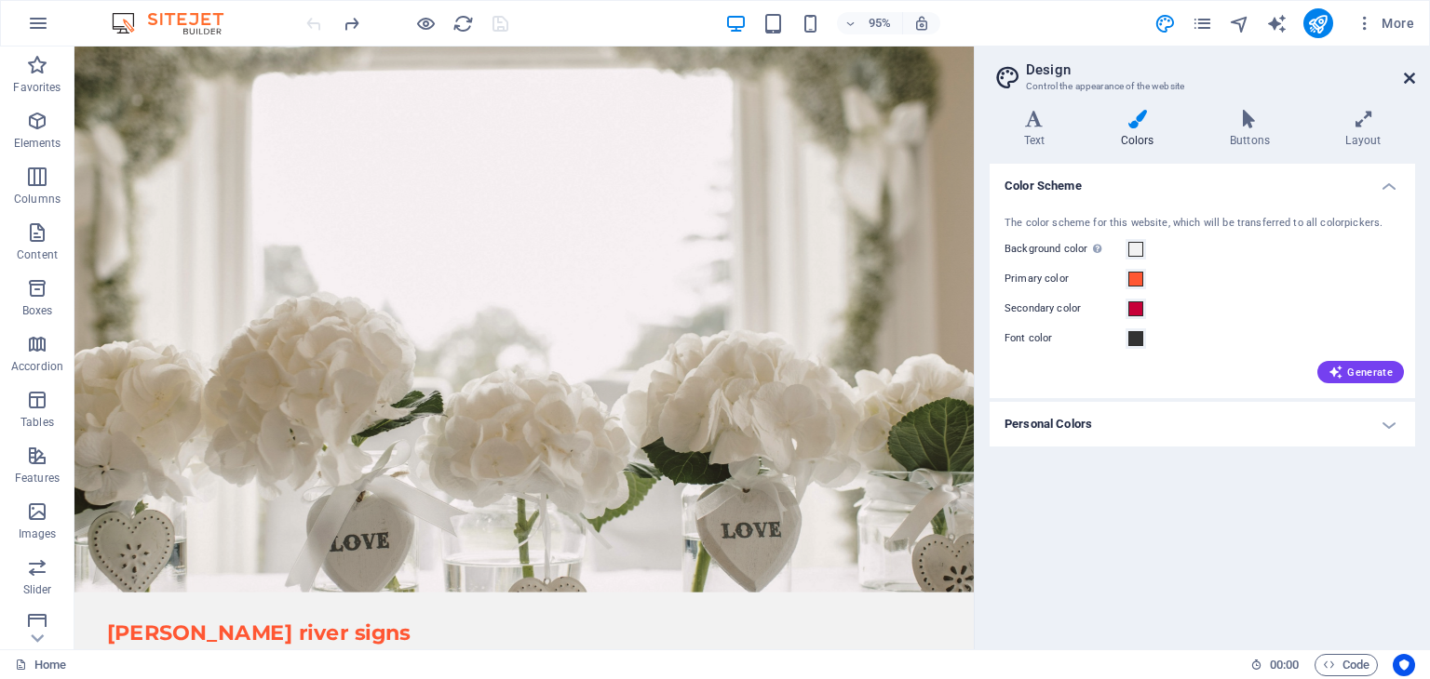
click at [1405, 76] on icon at bounding box center [1409, 78] width 11 height 15
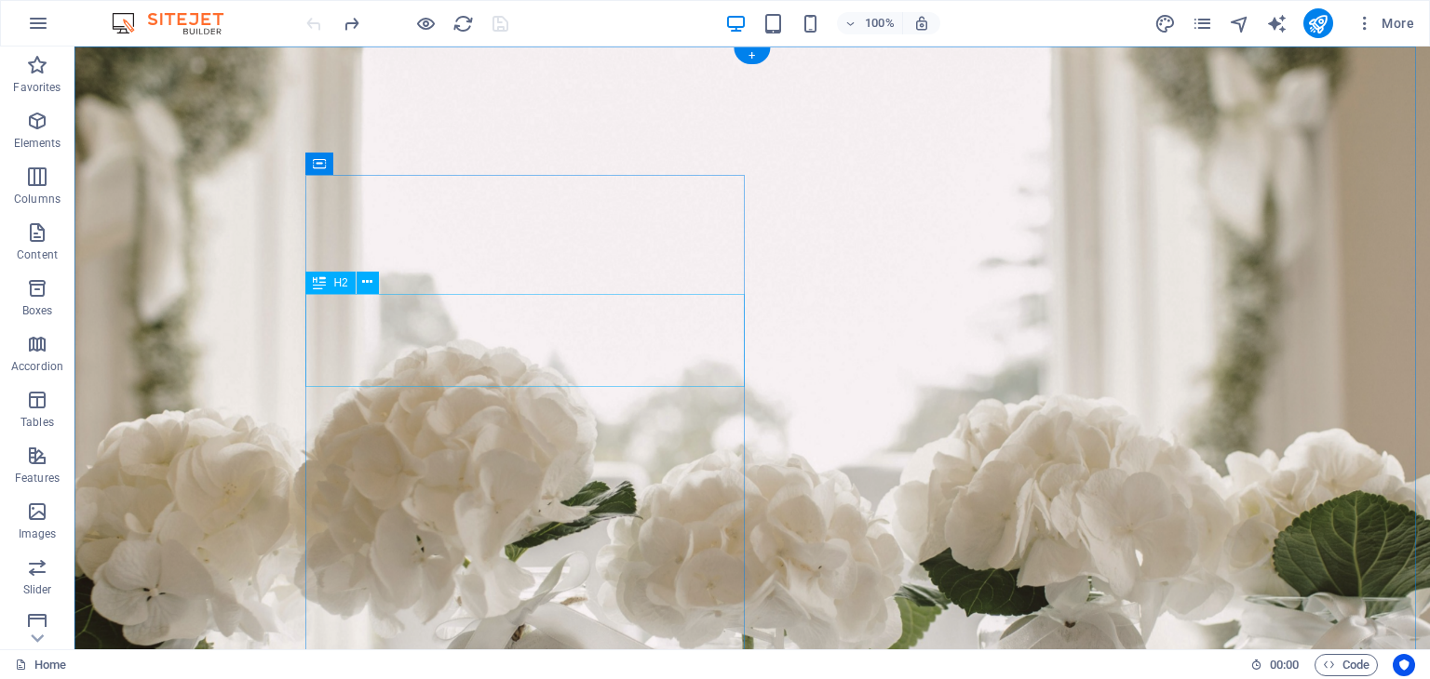
scroll to position [0, 0]
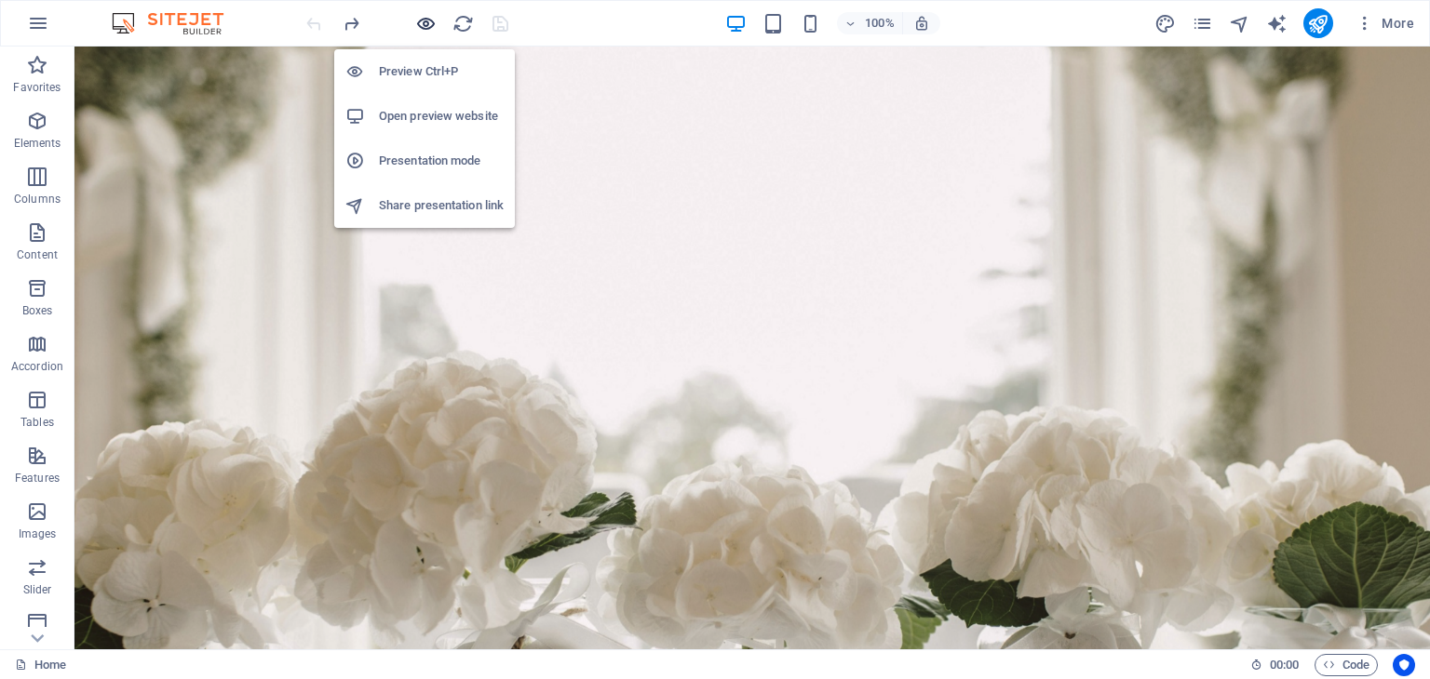
click at [421, 22] on icon "button" at bounding box center [425, 23] width 21 height 21
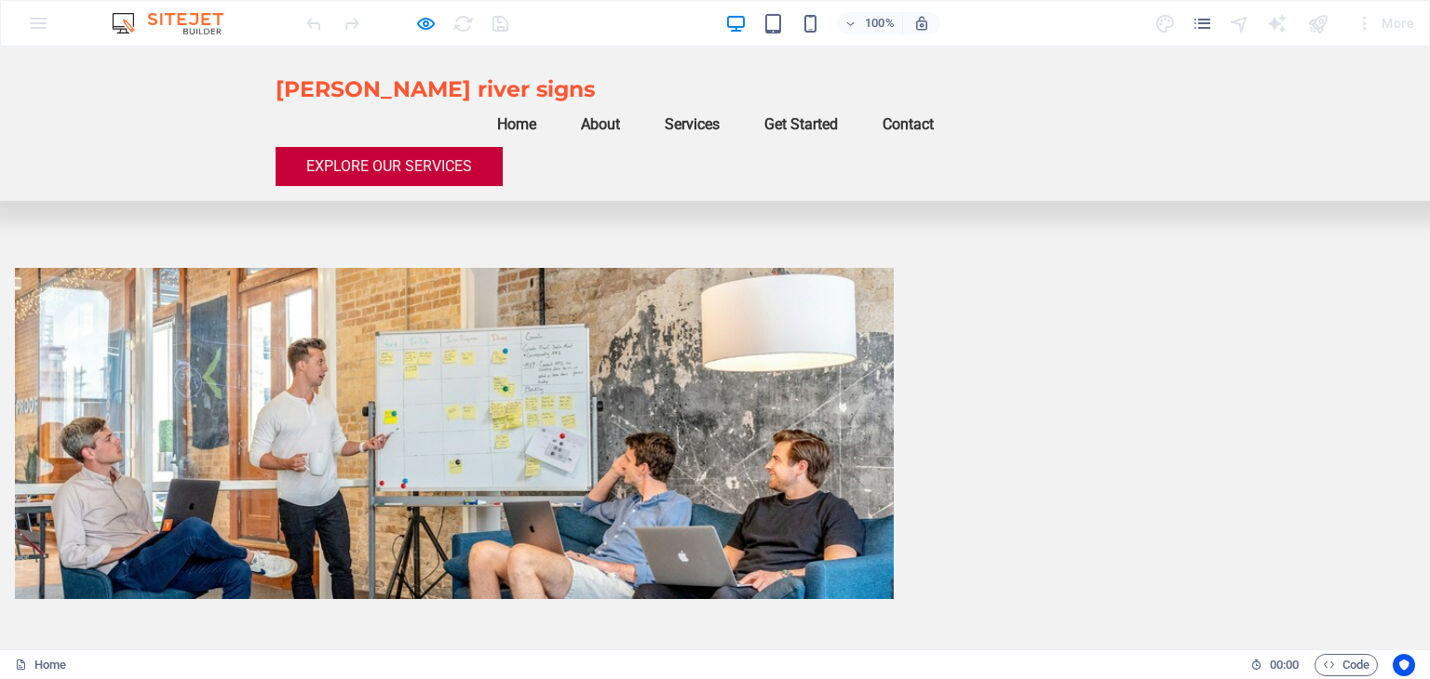
scroll to position [931, 0]
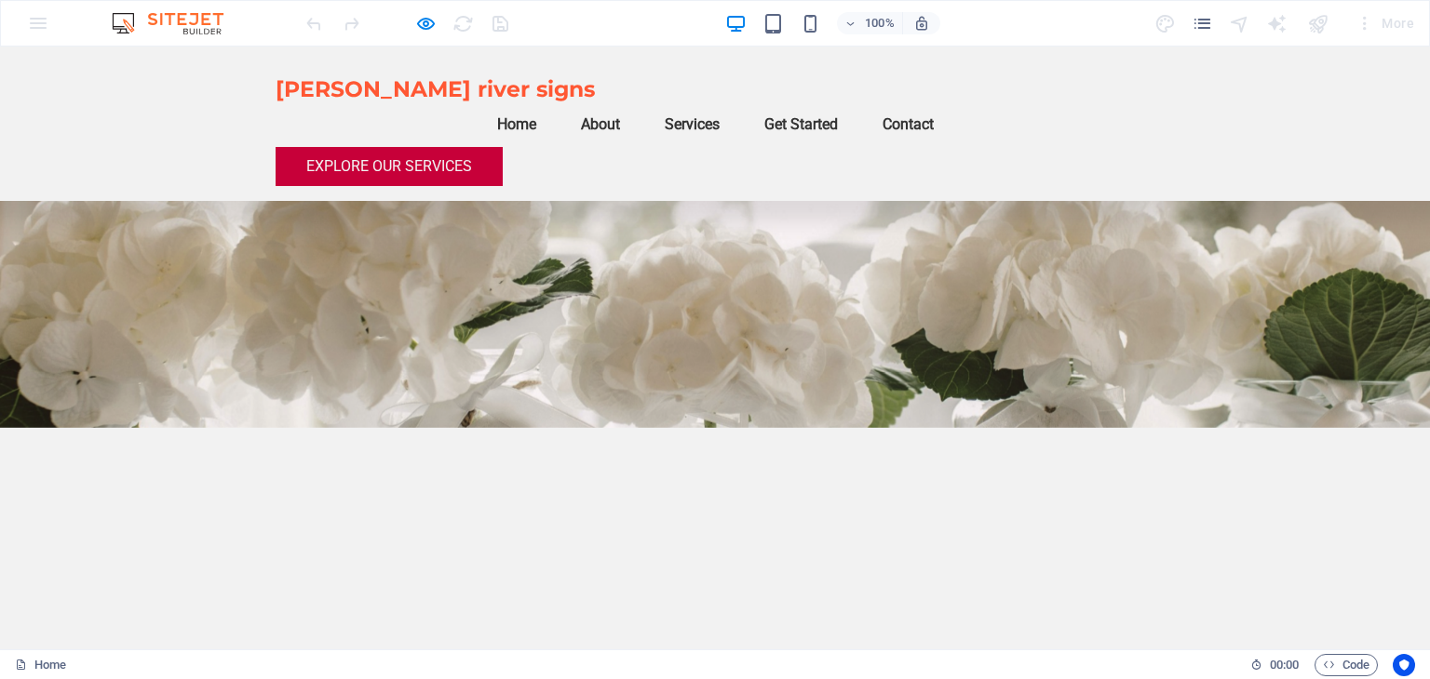
scroll to position [0, 0]
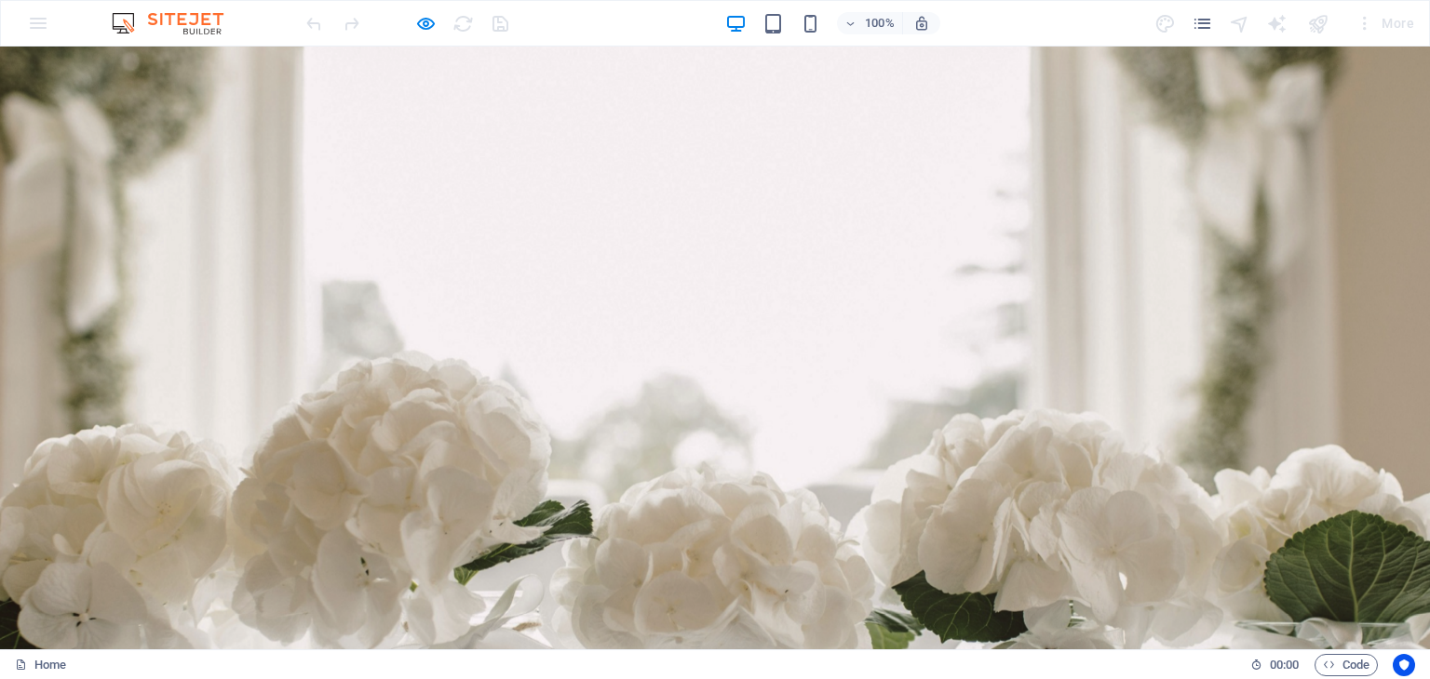
click at [182, 27] on img at bounding box center [177, 23] width 140 height 22
click at [119, 23] on img at bounding box center [177, 23] width 140 height 22
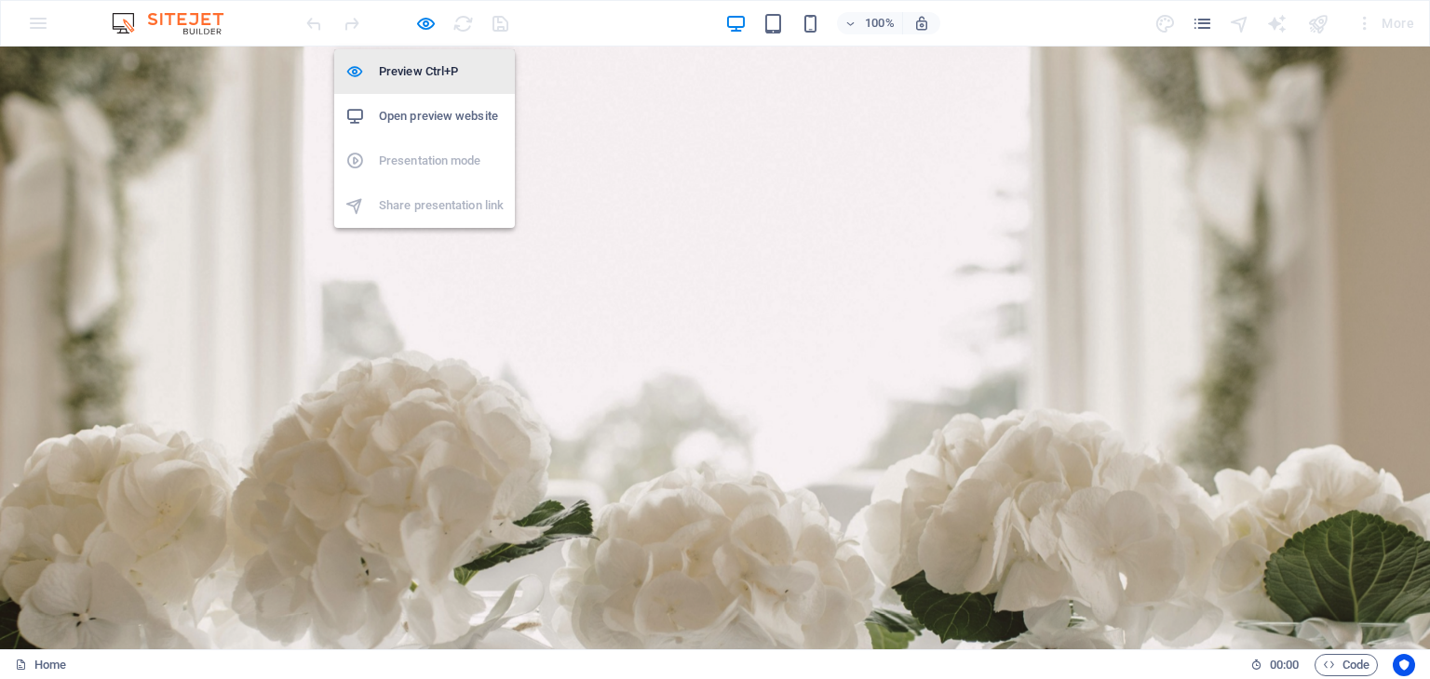
click at [417, 72] on h6 "Preview Ctrl+P" at bounding box center [441, 71] width 125 height 22
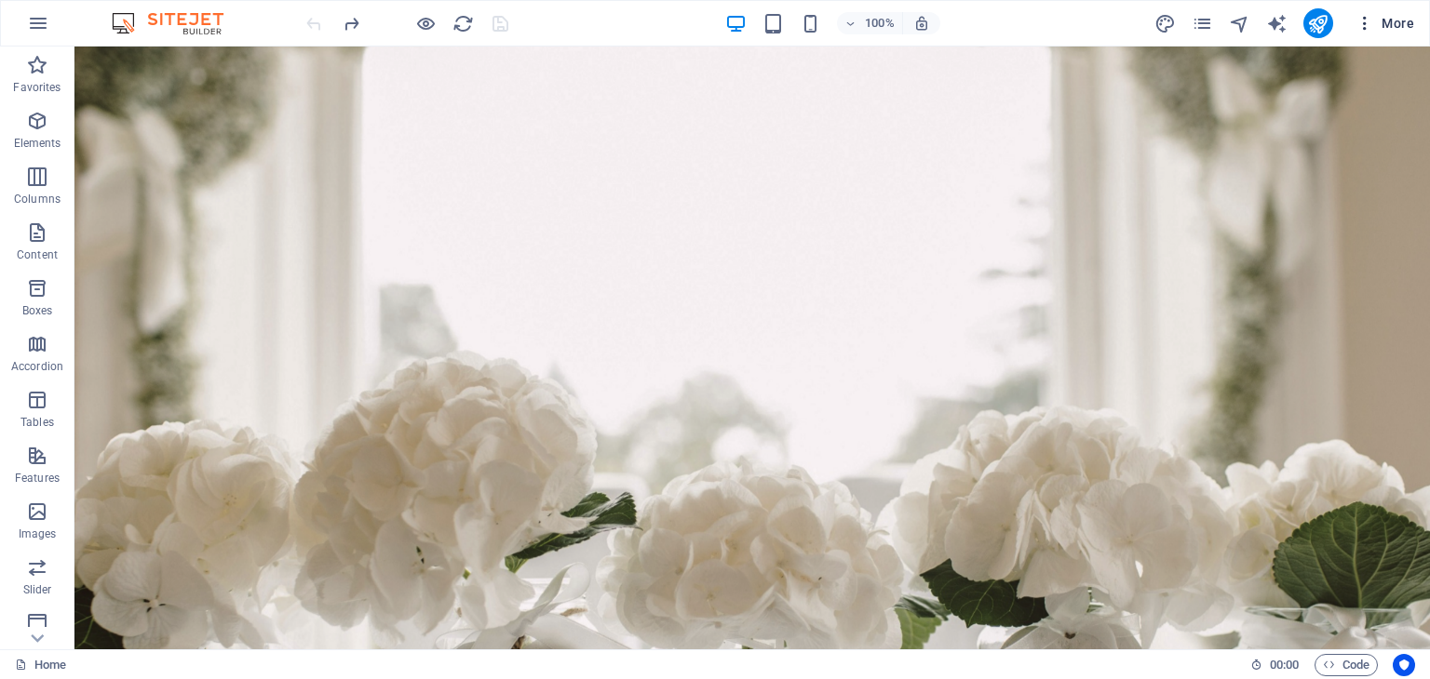
click at [1367, 31] on icon "button" at bounding box center [1364, 23] width 19 height 19
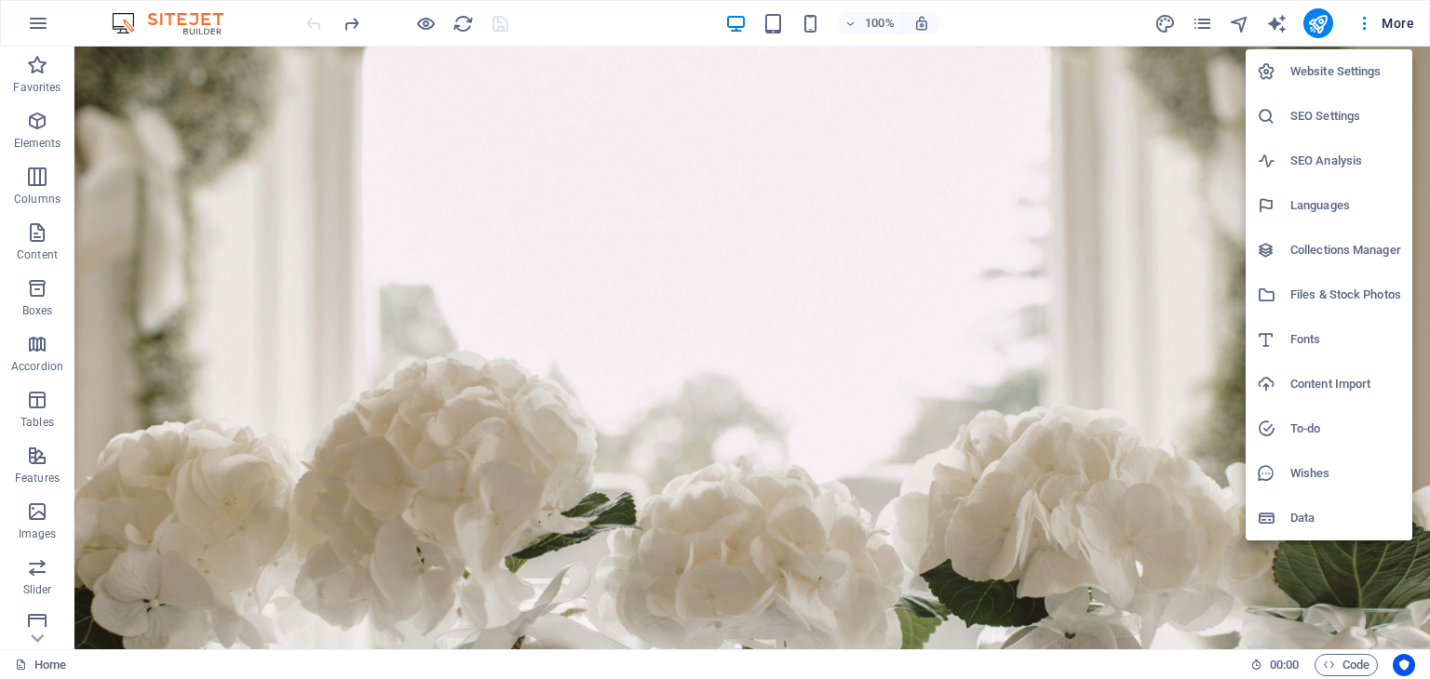
click at [1381, 24] on div at bounding box center [715, 339] width 1430 height 679
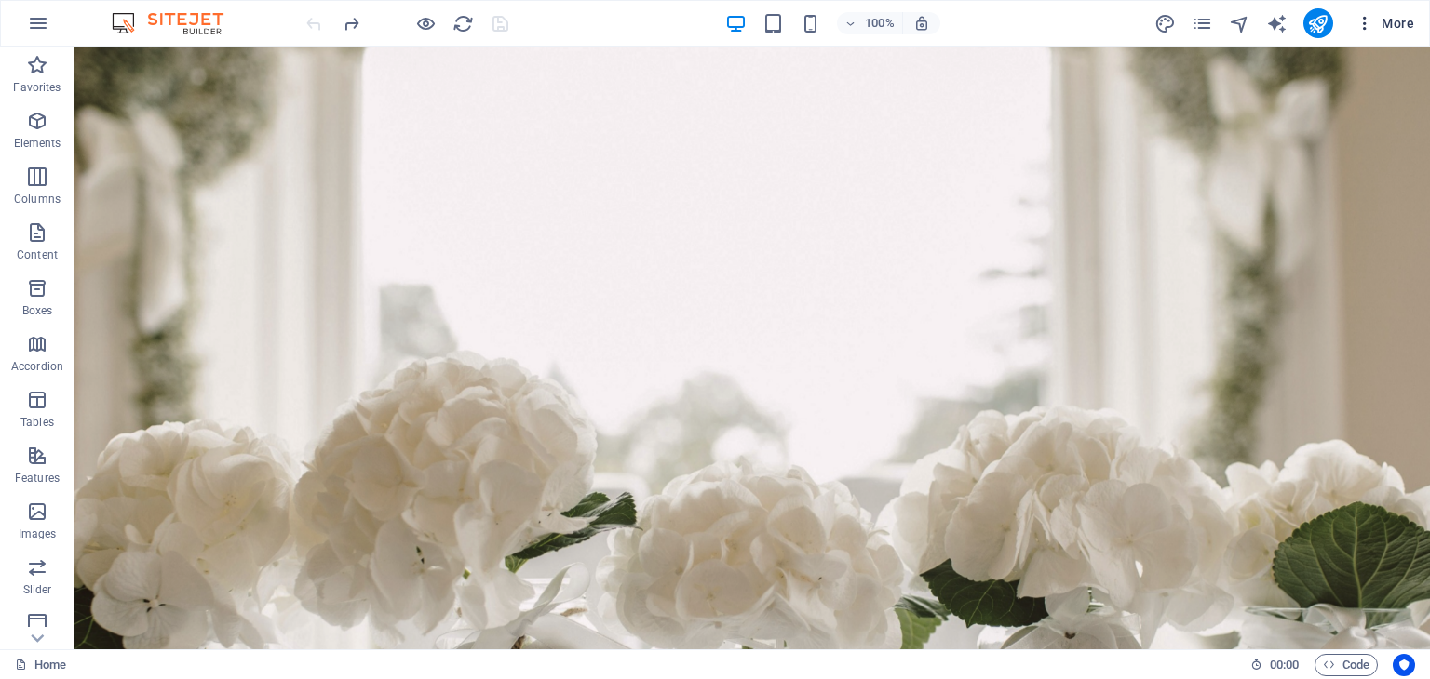
click at [1391, 23] on span "More" at bounding box center [1384, 23] width 59 height 19
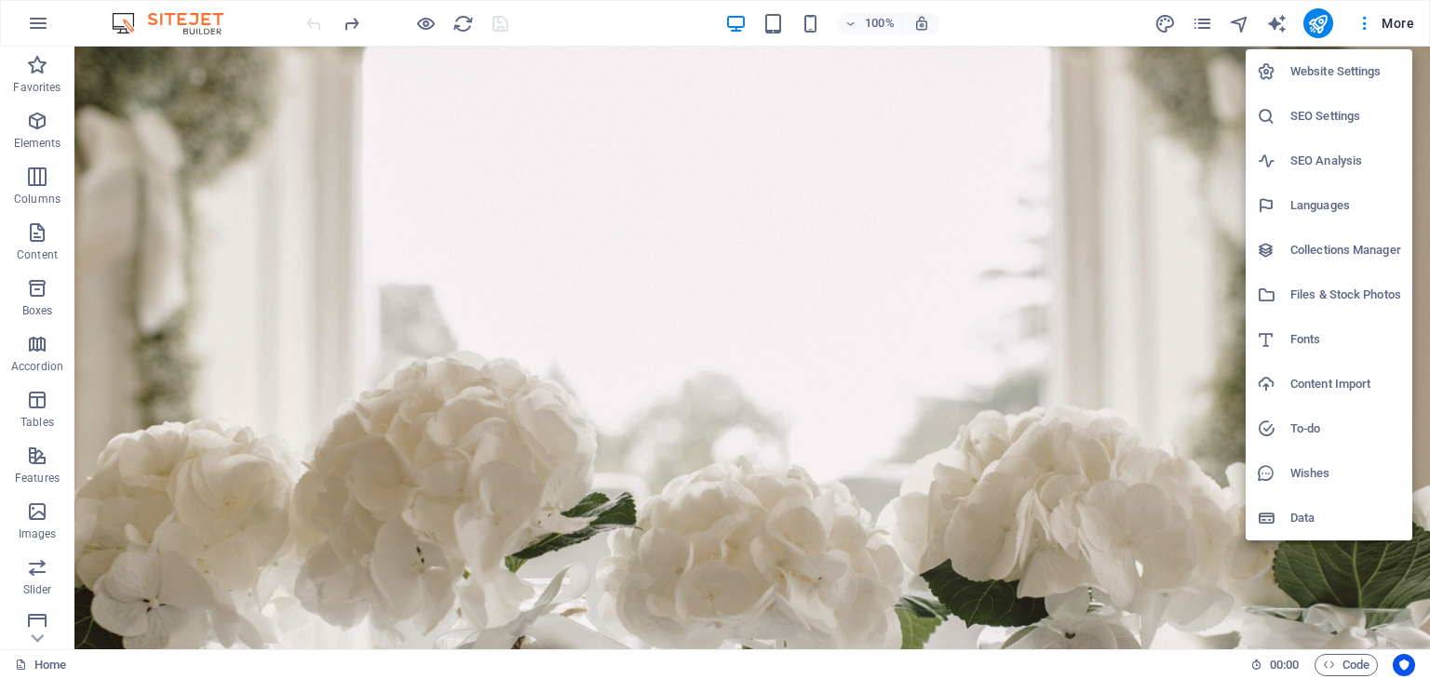
click at [1203, 22] on div at bounding box center [715, 339] width 1430 height 679
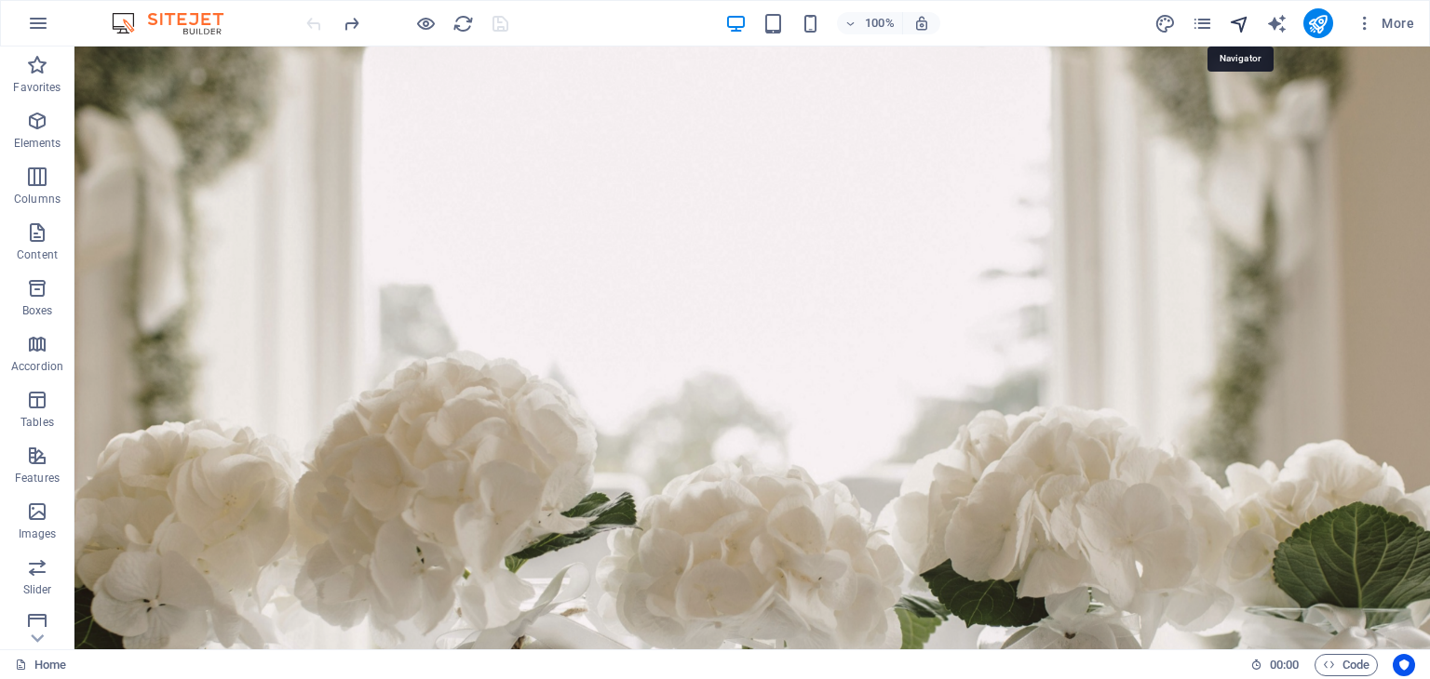
click at [1243, 19] on icon "navigator" at bounding box center [1239, 23] width 21 height 21
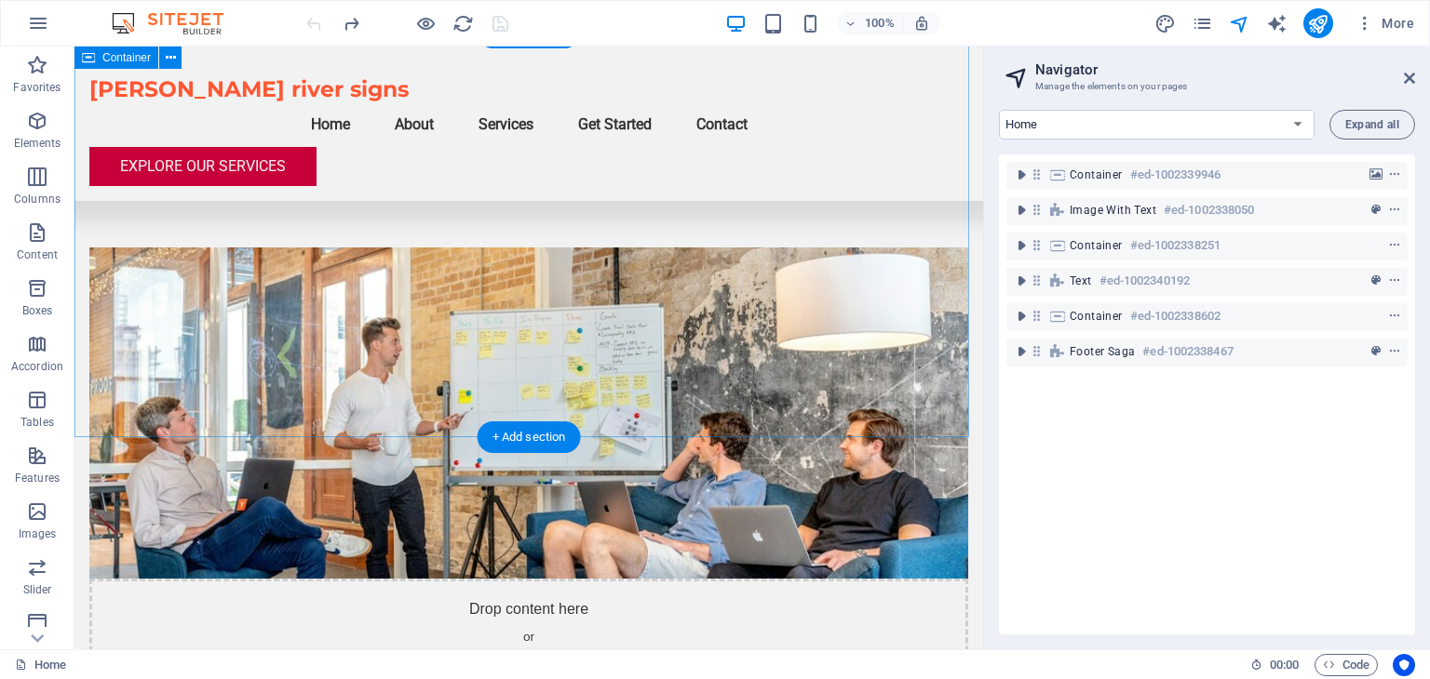
scroll to position [1024, 0]
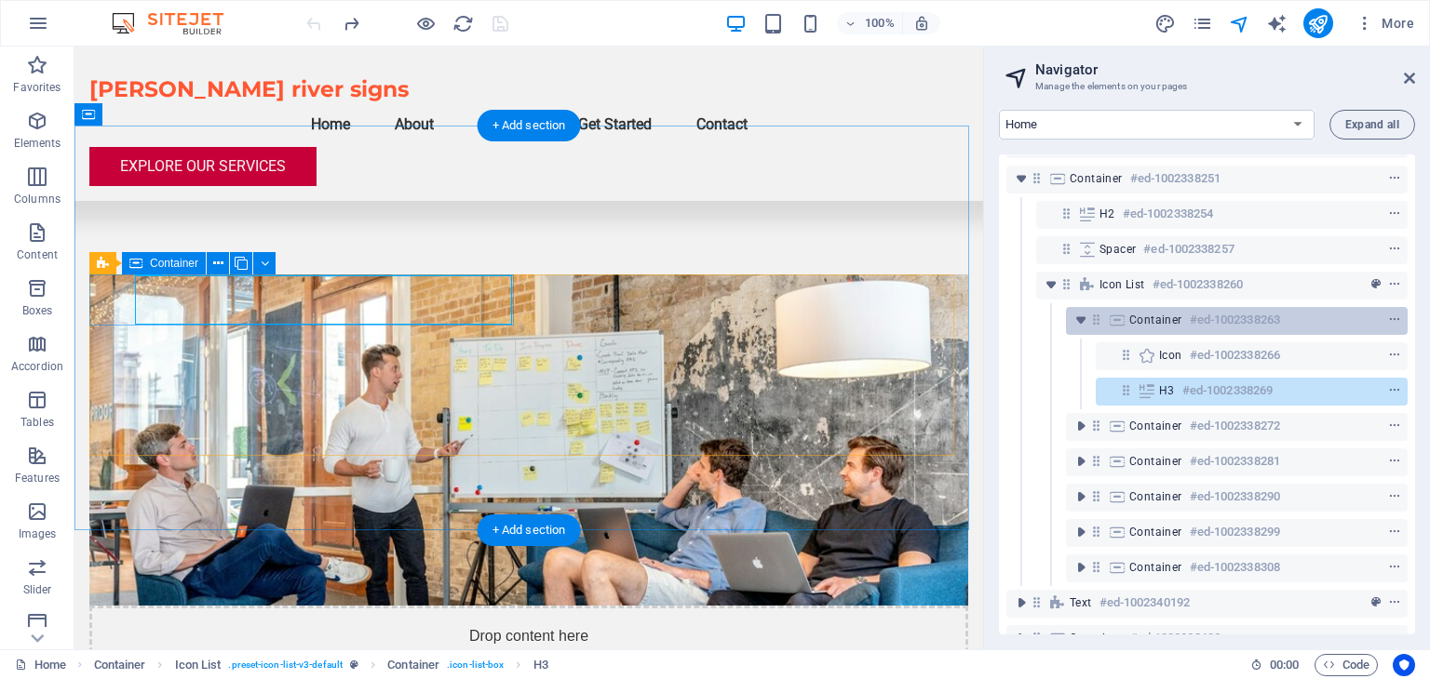
scroll to position [0, 0]
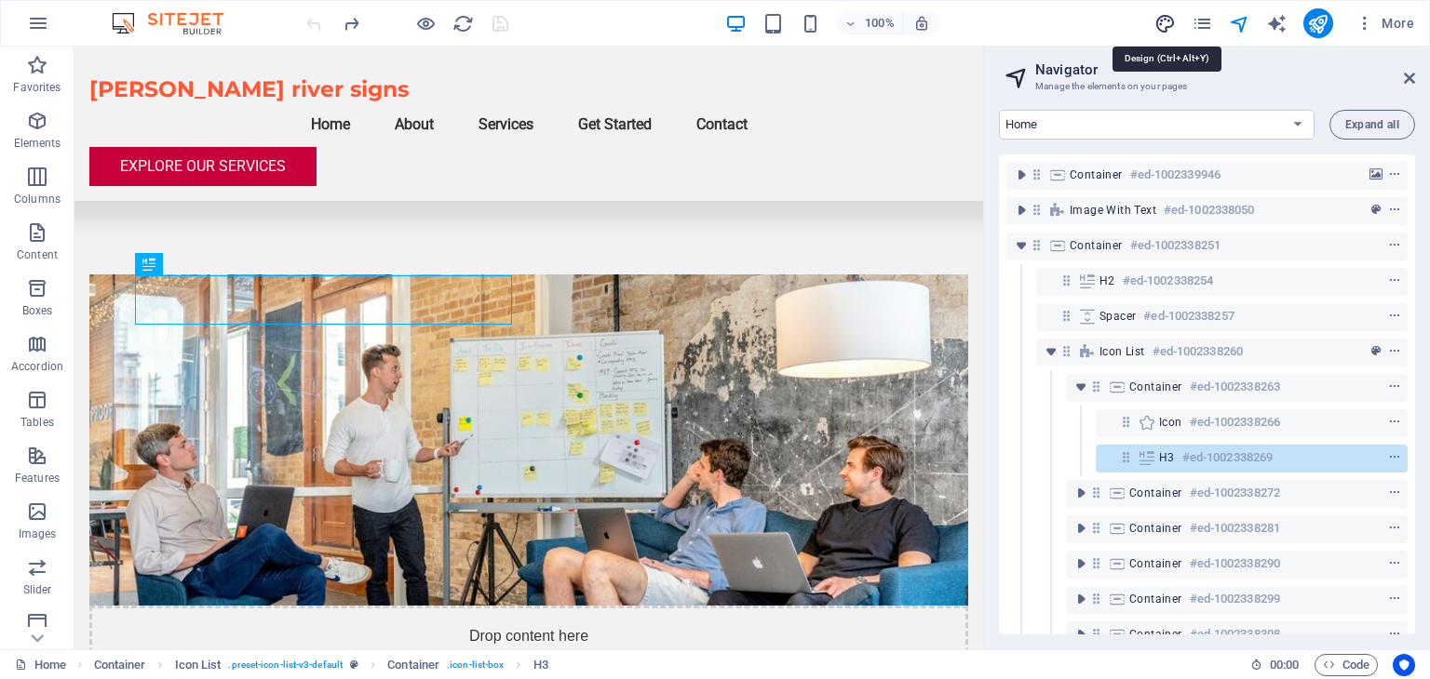
click at [1161, 20] on icon "design" at bounding box center [1164, 23] width 21 height 21
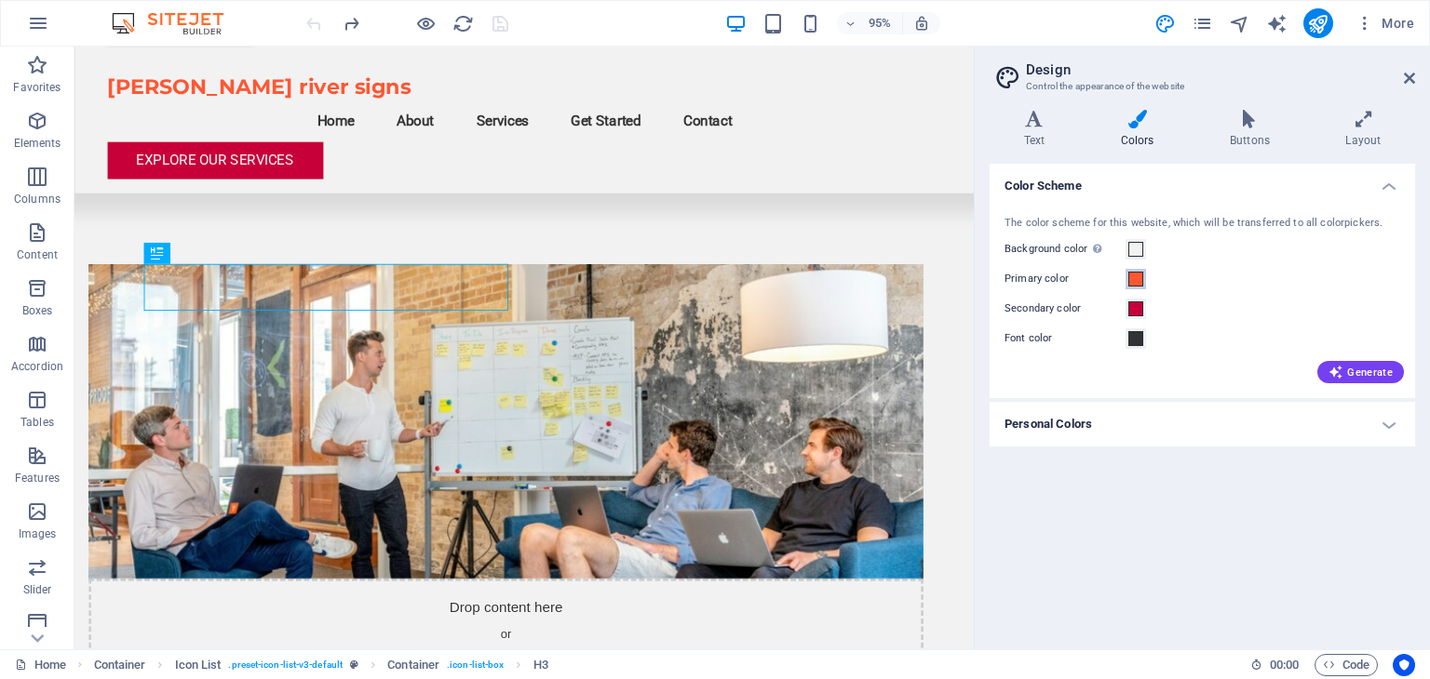
click at [1137, 280] on span at bounding box center [1135, 279] width 15 height 15
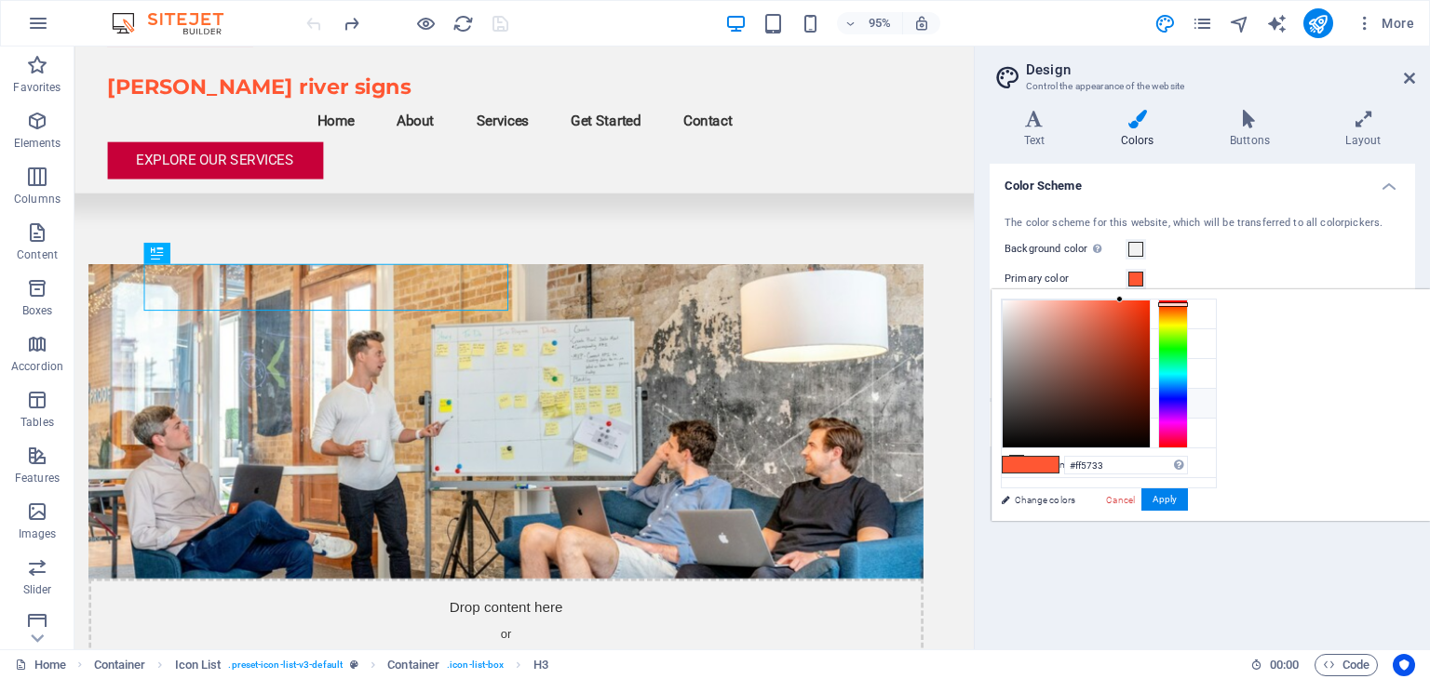
click at [1020, 401] on icon at bounding box center [1016, 403] width 13 height 13
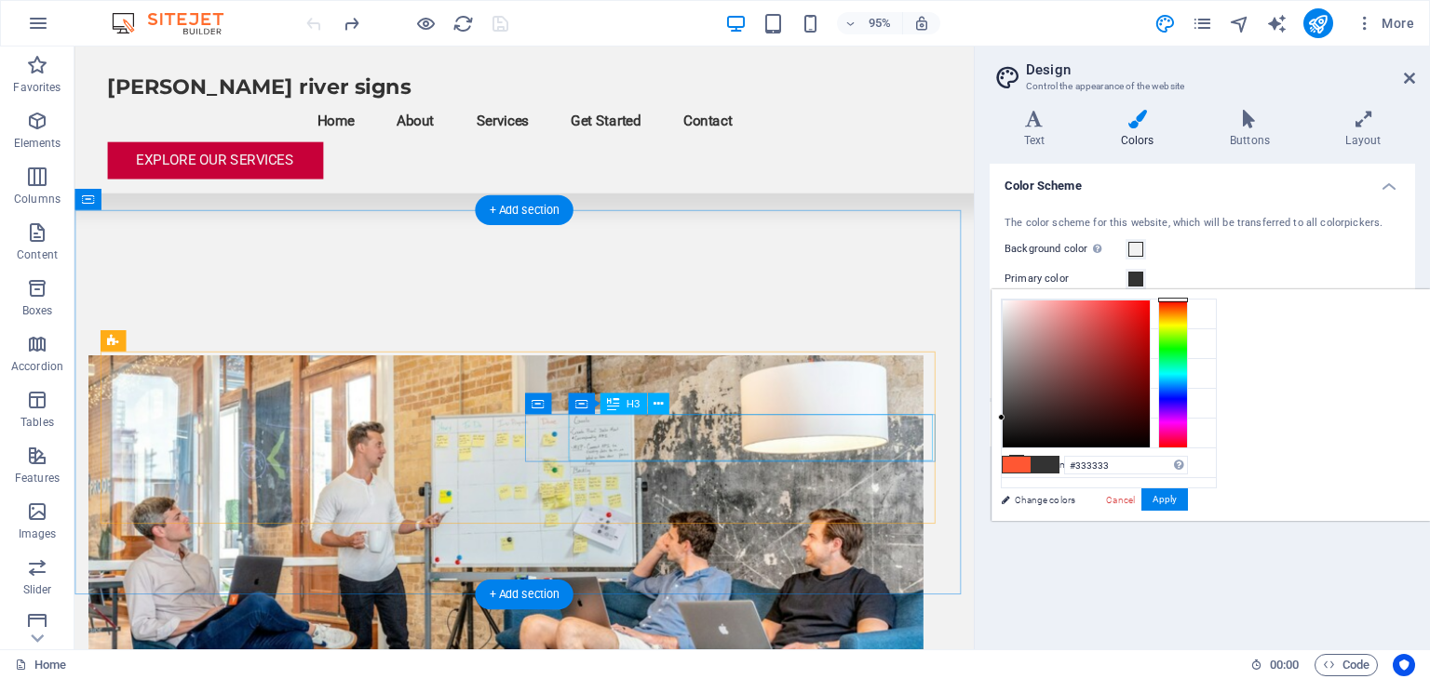
scroll to position [931, 0]
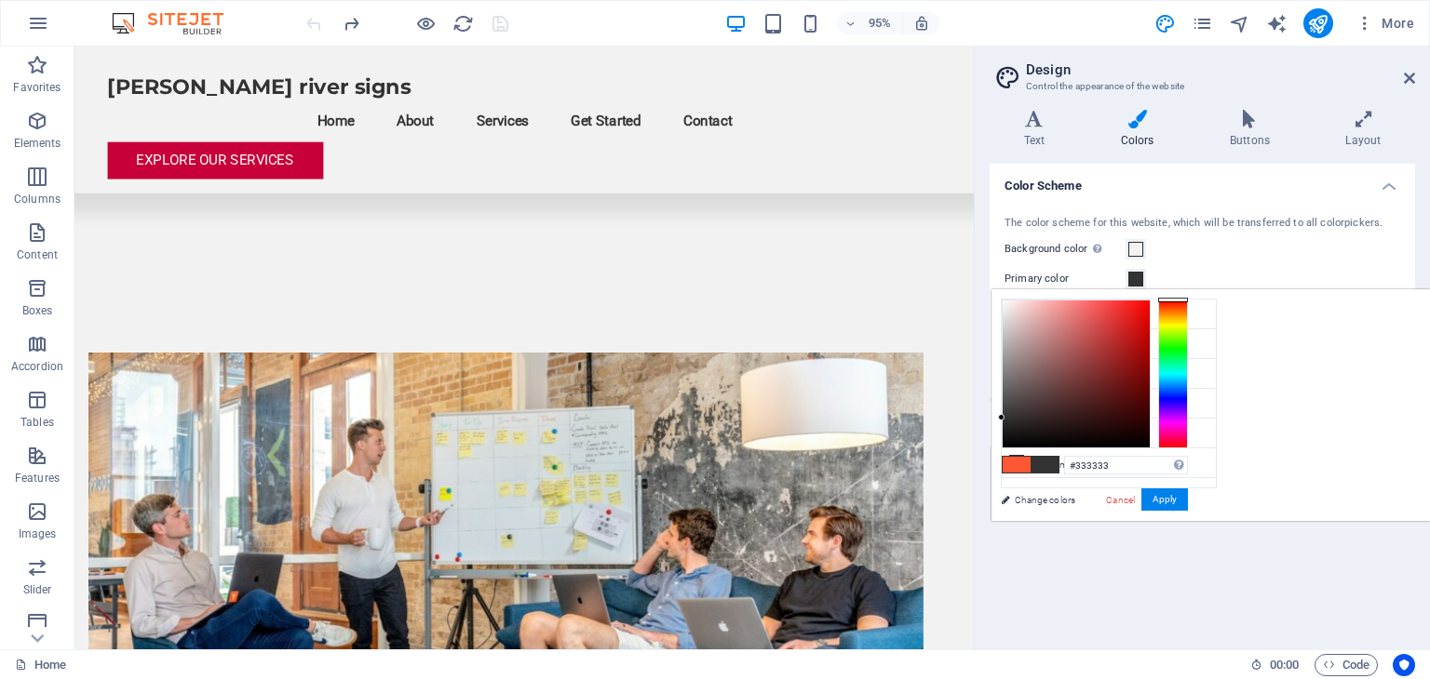
click at [1030, 462] on span at bounding box center [1016, 465] width 28 height 16
type input "#ff5733"
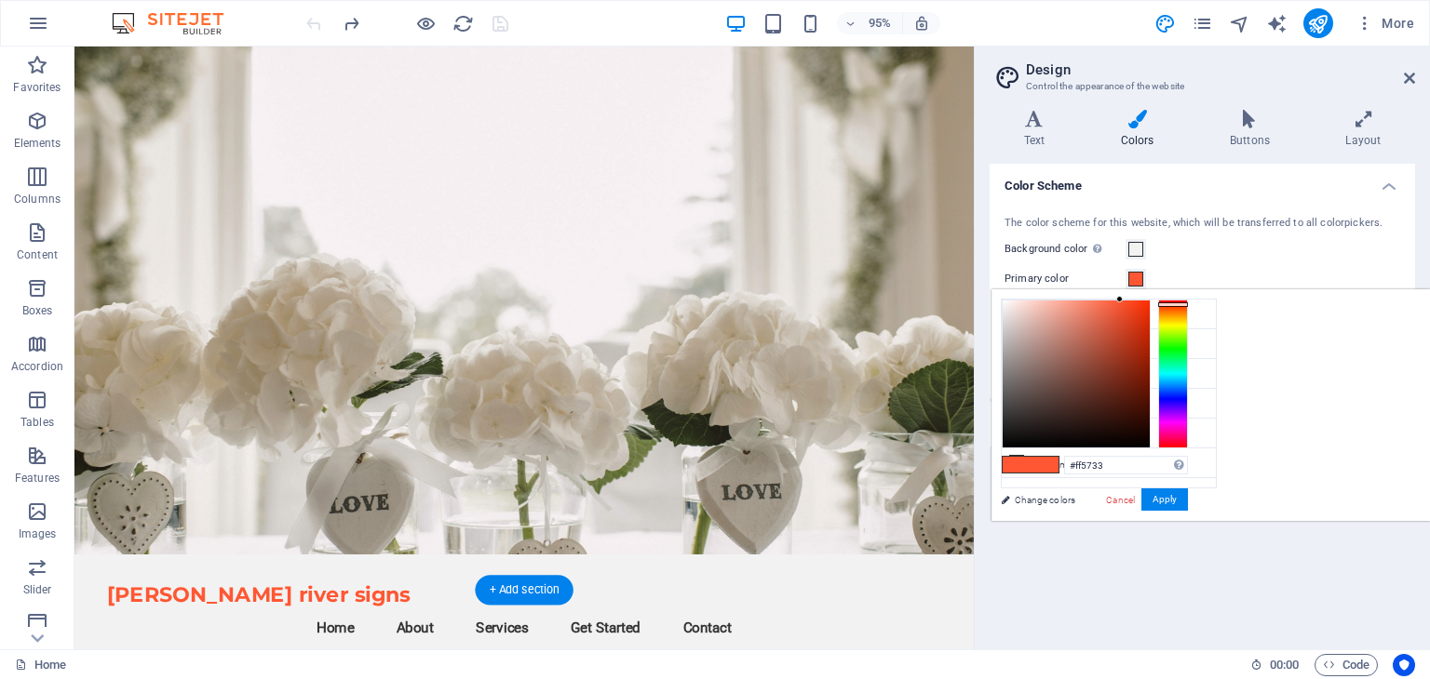
scroll to position [0, 0]
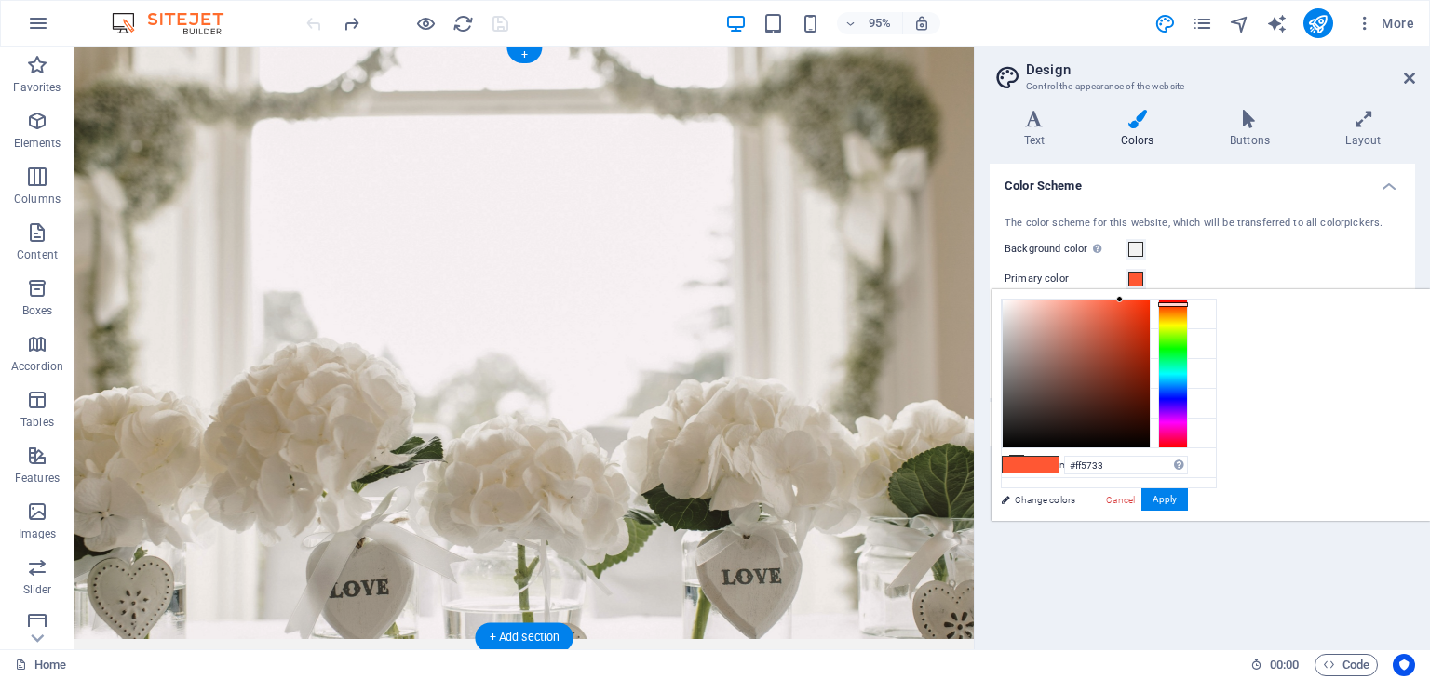
click at [851, 475] on figure at bounding box center [547, 359] width 947 height 624
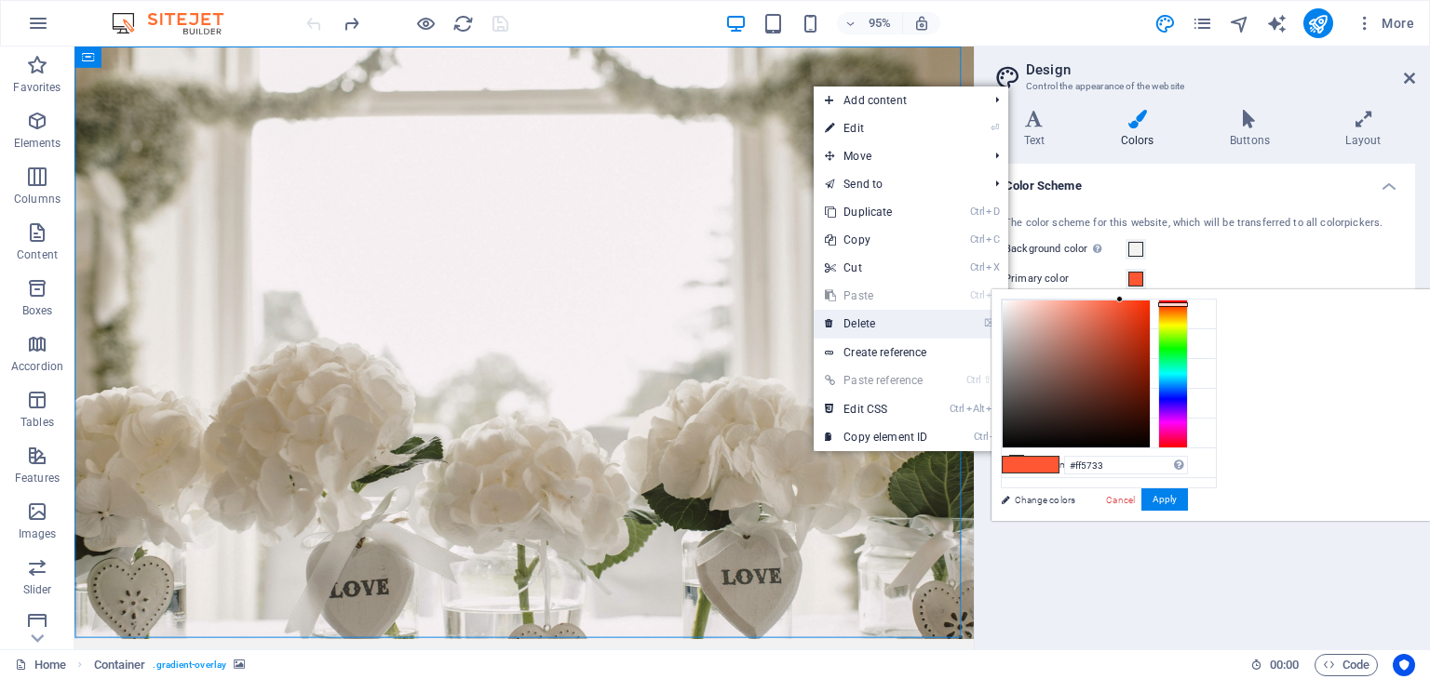
click at [847, 325] on link "⌦ Delete" at bounding box center [875, 324] width 125 height 28
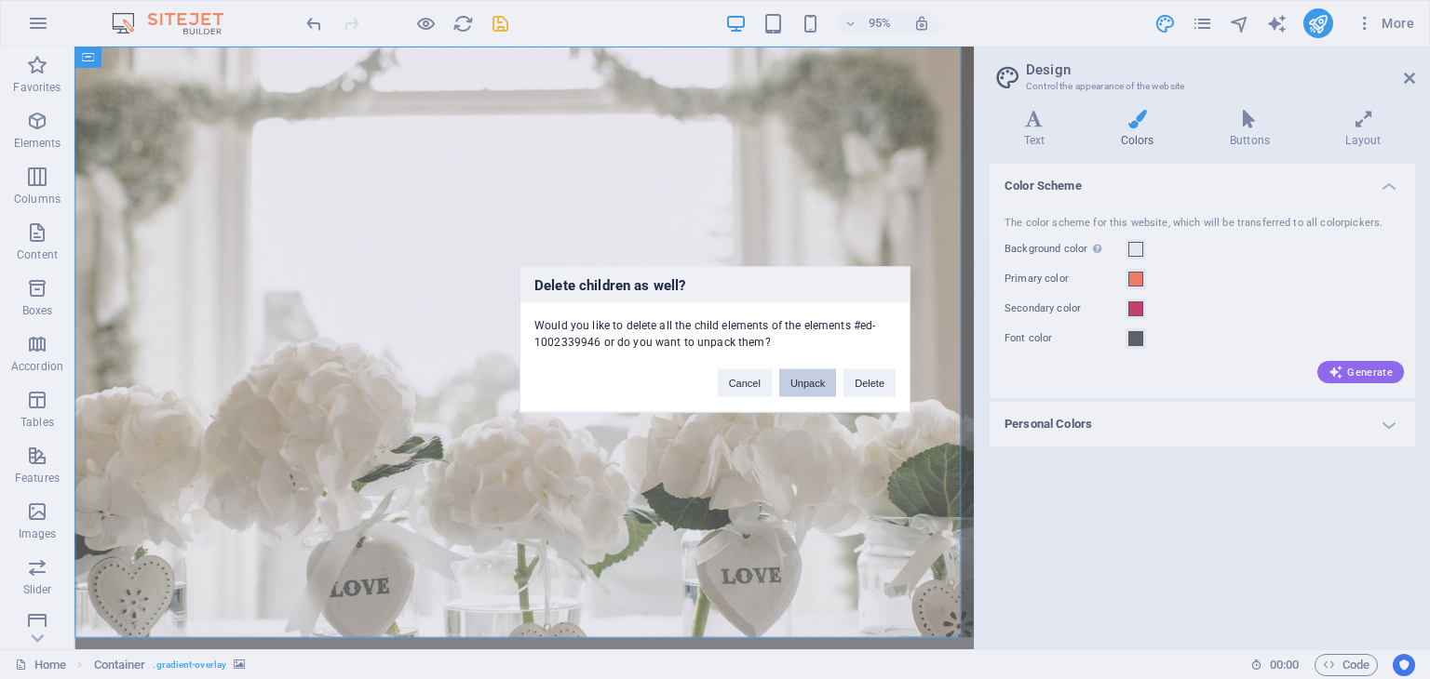
click at [816, 384] on button "Unpack" at bounding box center [807, 384] width 57 height 28
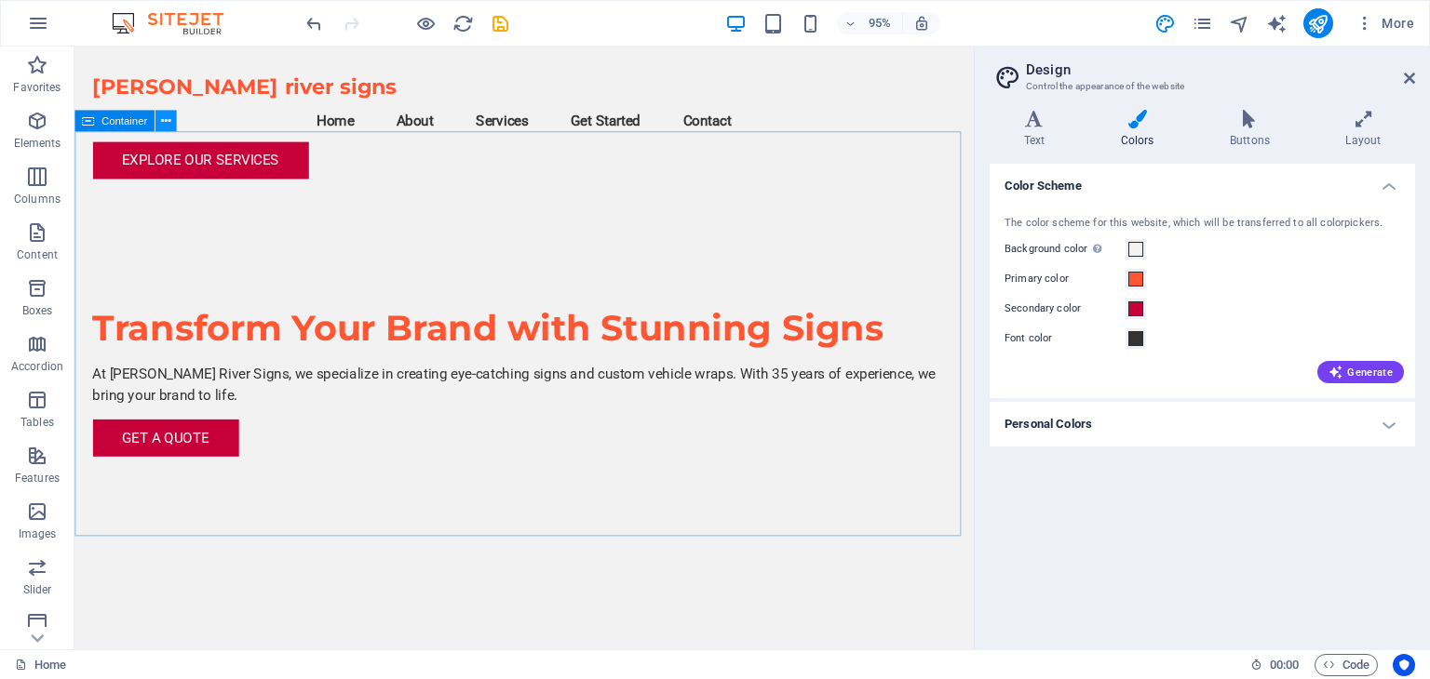
click at [165, 125] on icon at bounding box center [165, 121] width 9 height 19
